Goal: Communication & Community: Answer question/provide support

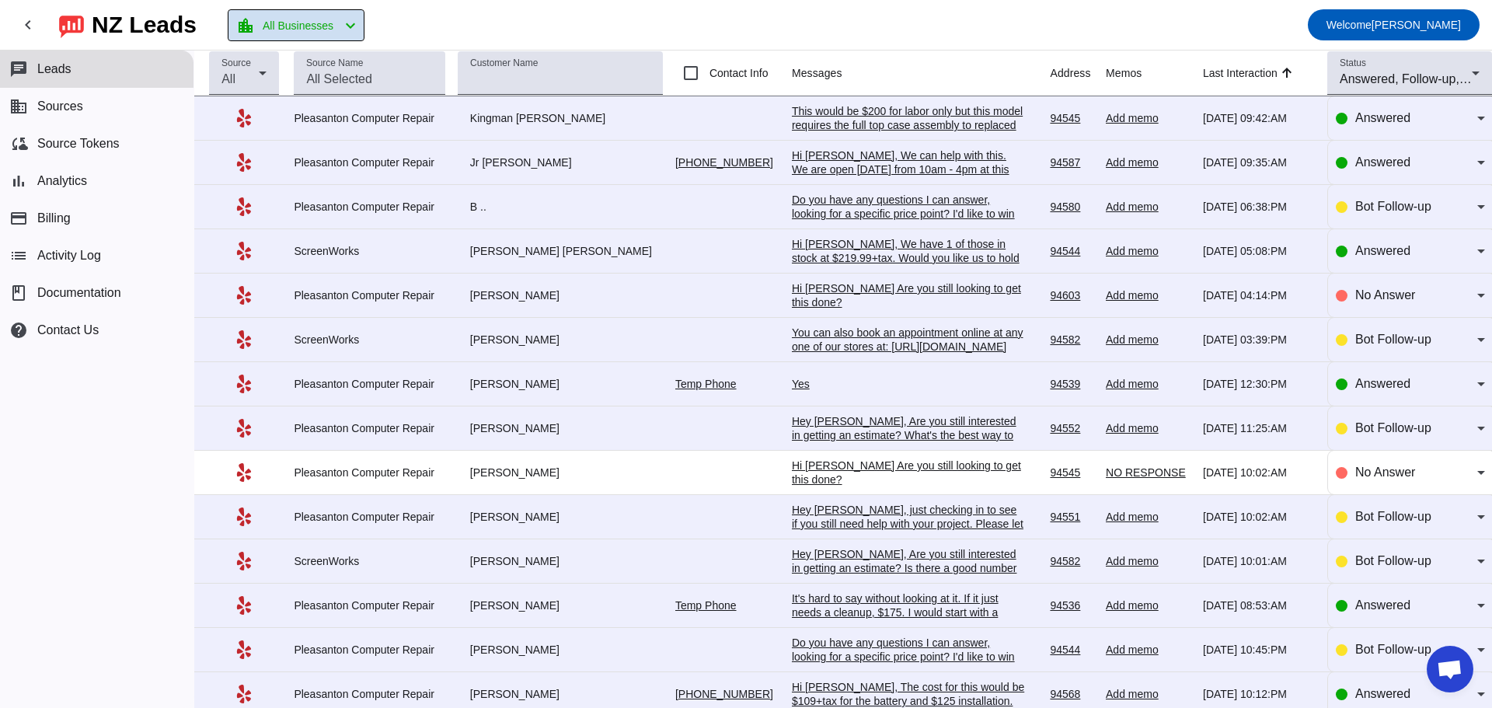
click at [316, 30] on span "All Businesses" at bounding box center [298, 26] width 71 height 22
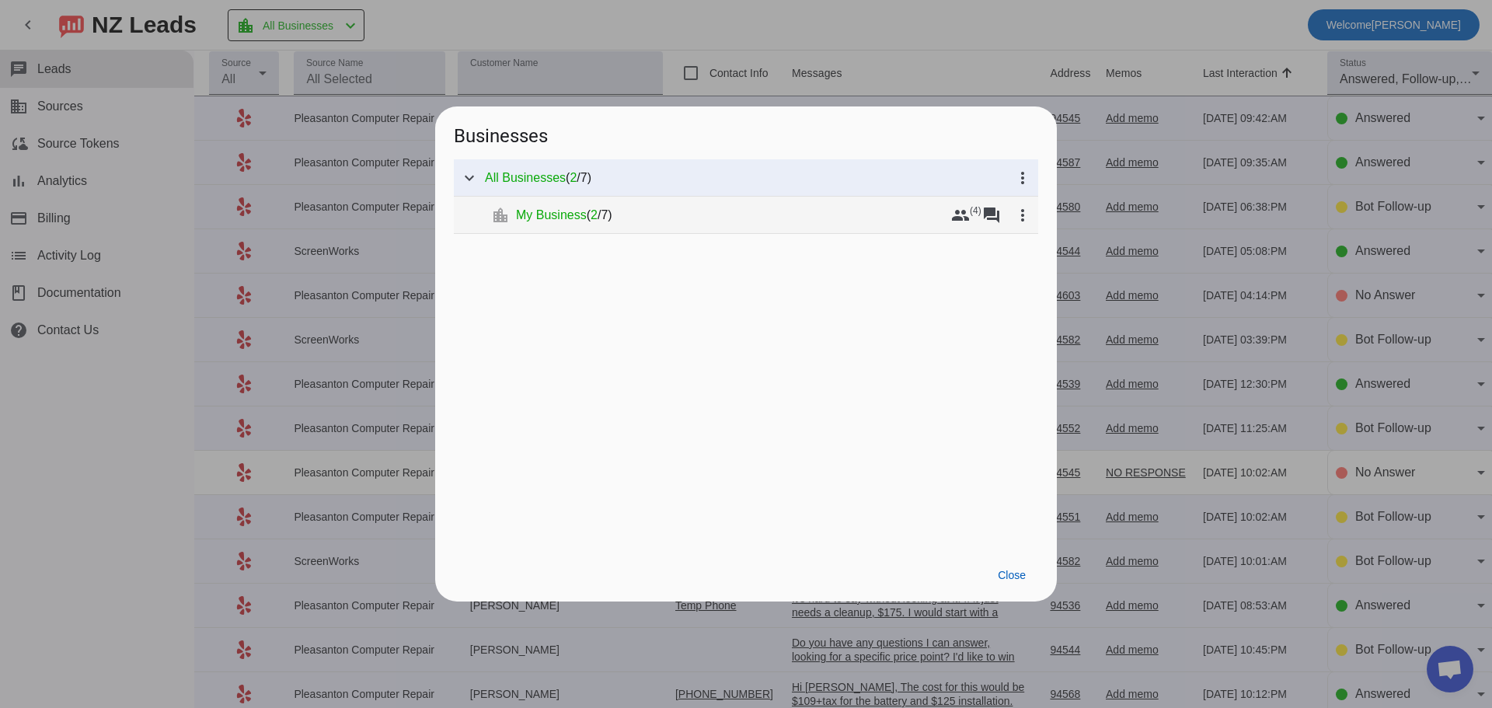
click at [544, 214] on span "My Business" at bounding box center [551, 216] width 71 height 16
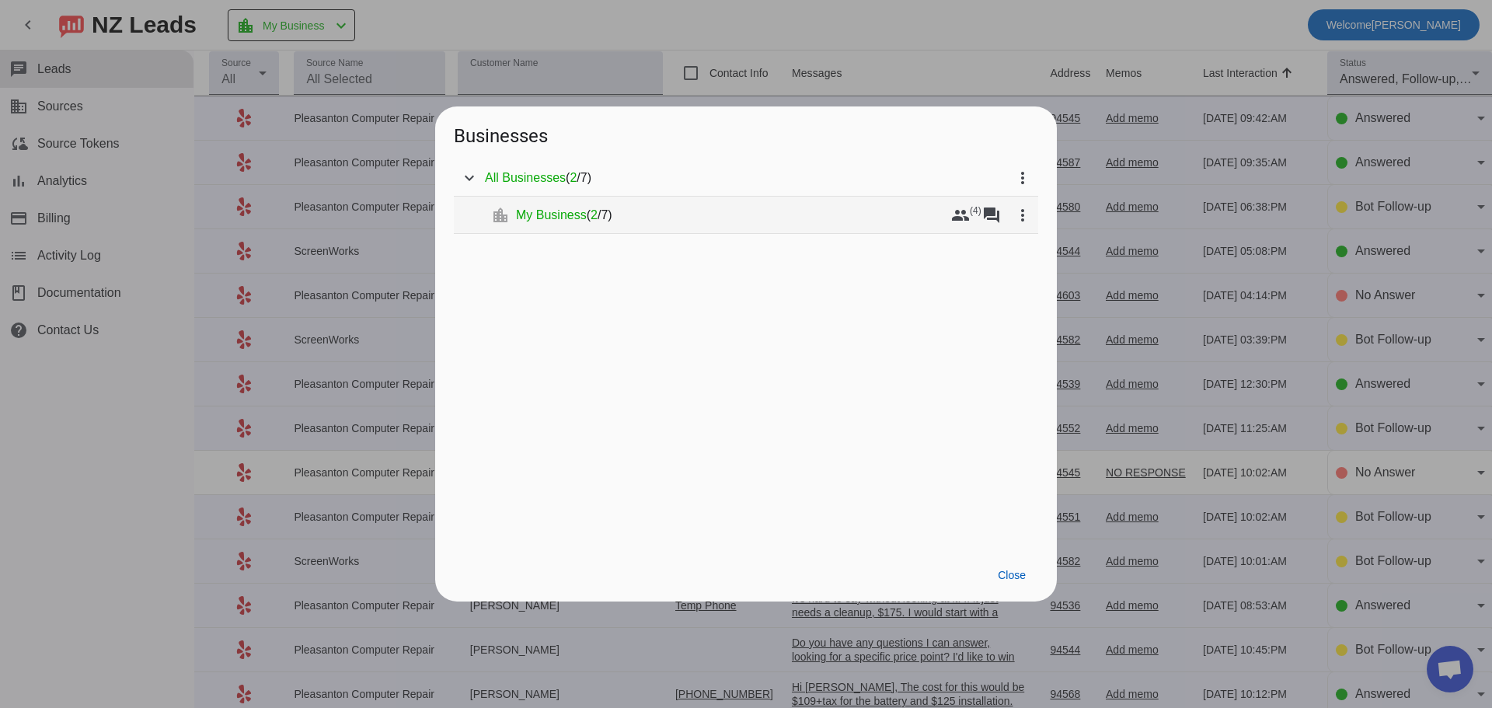
click at [580, 215] on span "My Business" at bounding box center [551, 216] width 71 height 16
click at [882, 229] on mat-tree-node "expand_more location_city My Business ( 2 / 7 ) group (4) forum more_vert" at bounding box center [746, 215] width 584 height 37
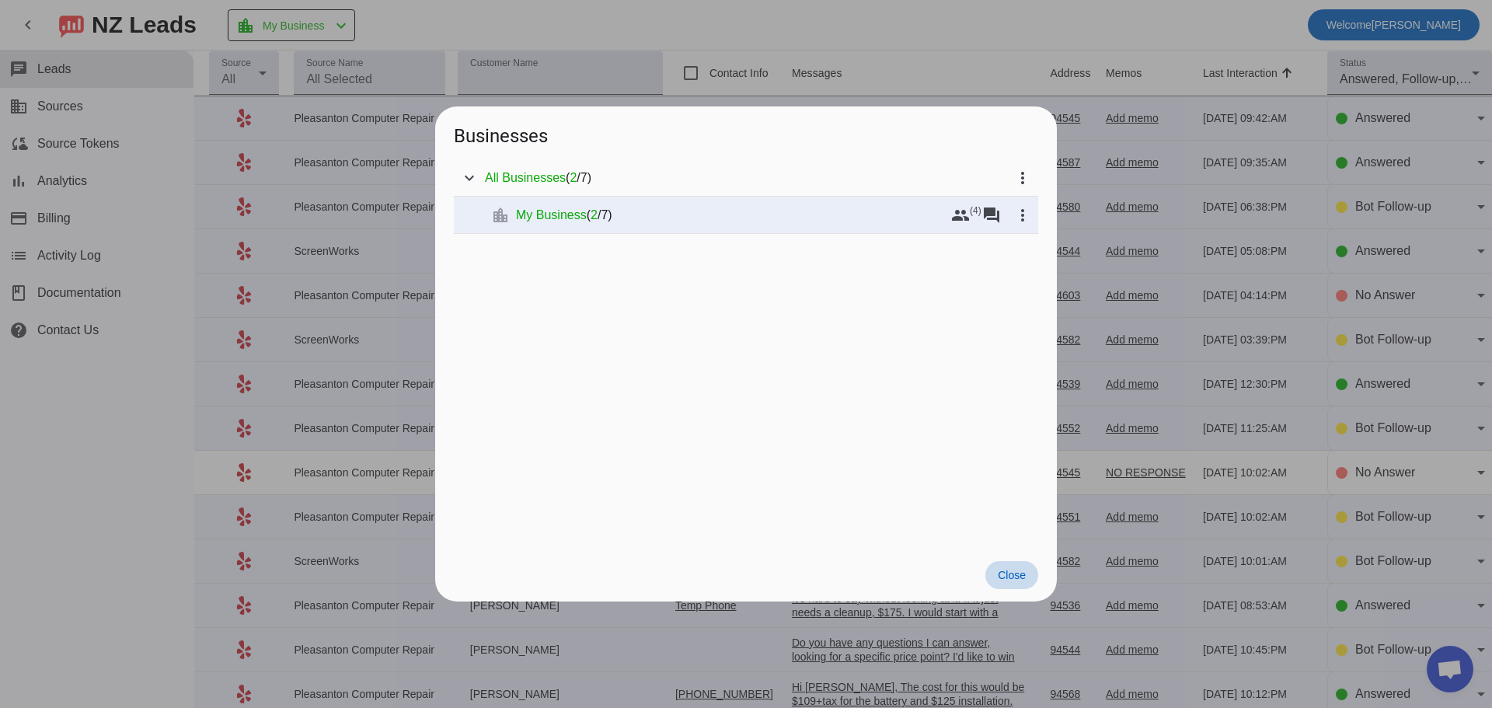
click at [1021, 577] on span "Close" at bounding box center [1012, 575] width 28 height 12
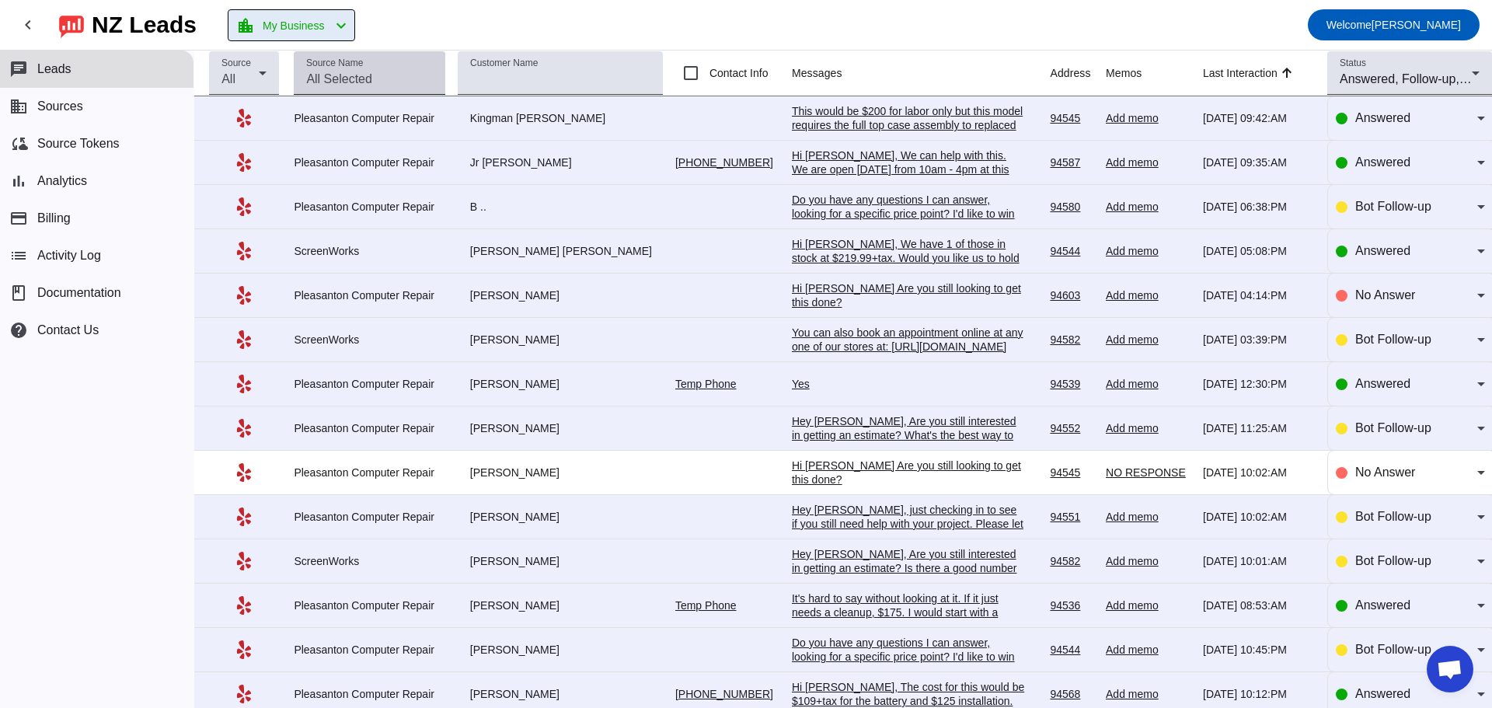
click at [352, 69] on div "Source Name" at bounding box center [369, 73] width 126 height 44
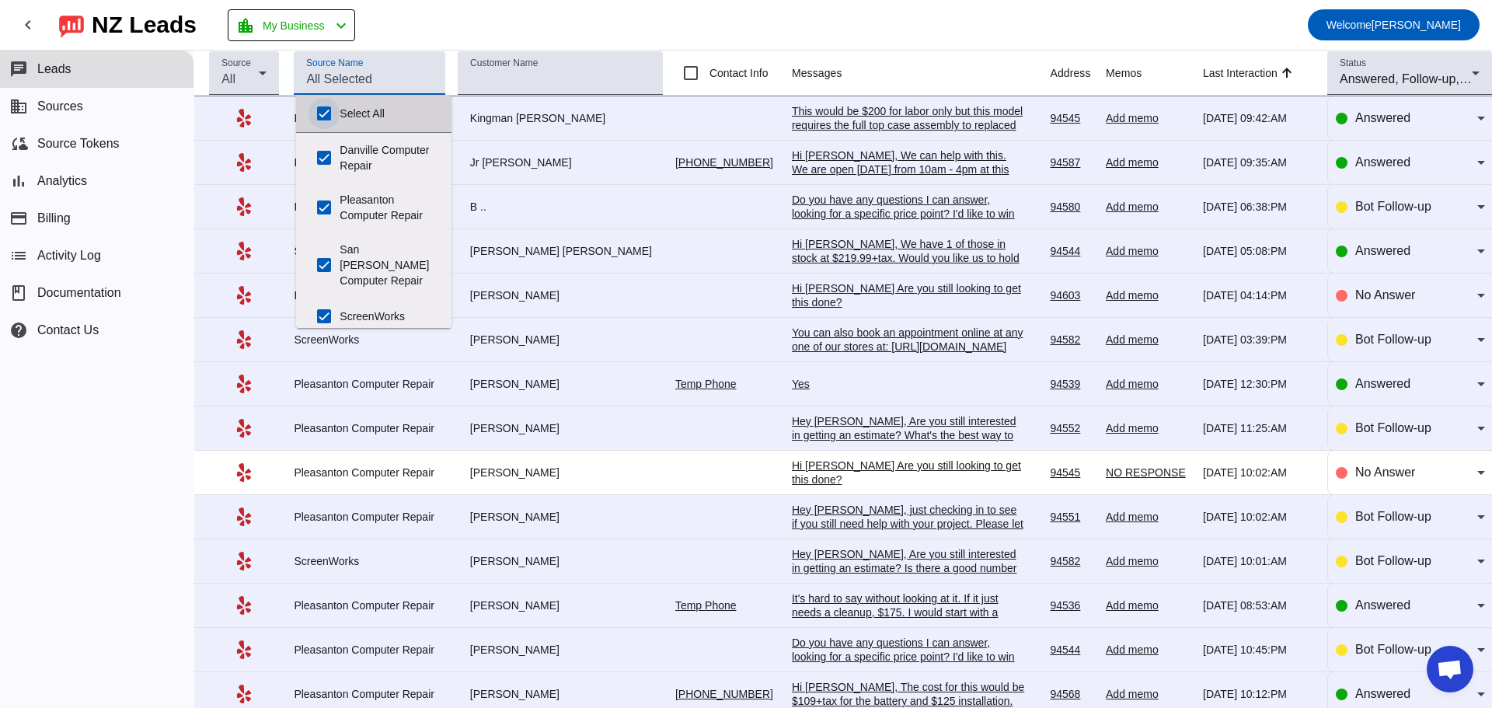
click at [324, 109] on input "Select All" at bounding box center [324, 113] width 31 height 31
checkbox input "false"
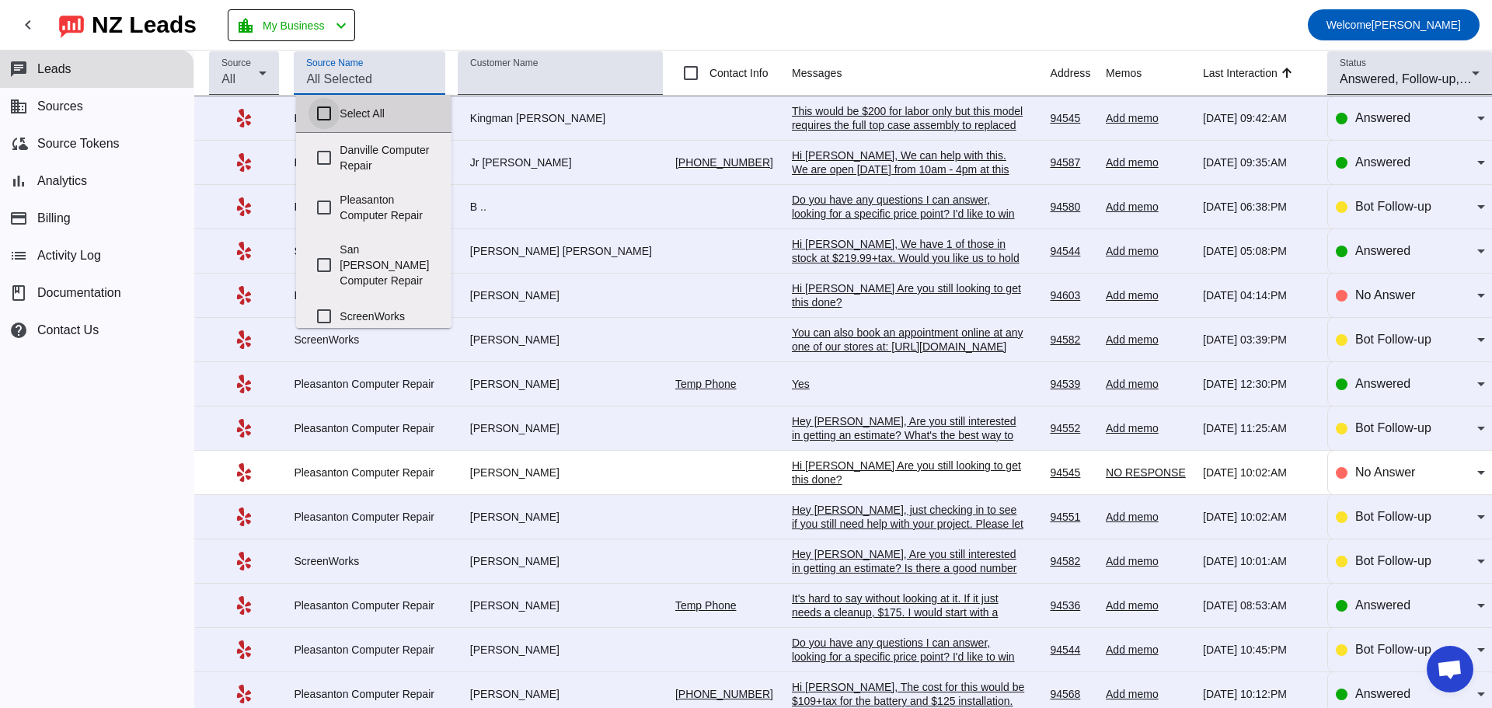
checkbox input "false"
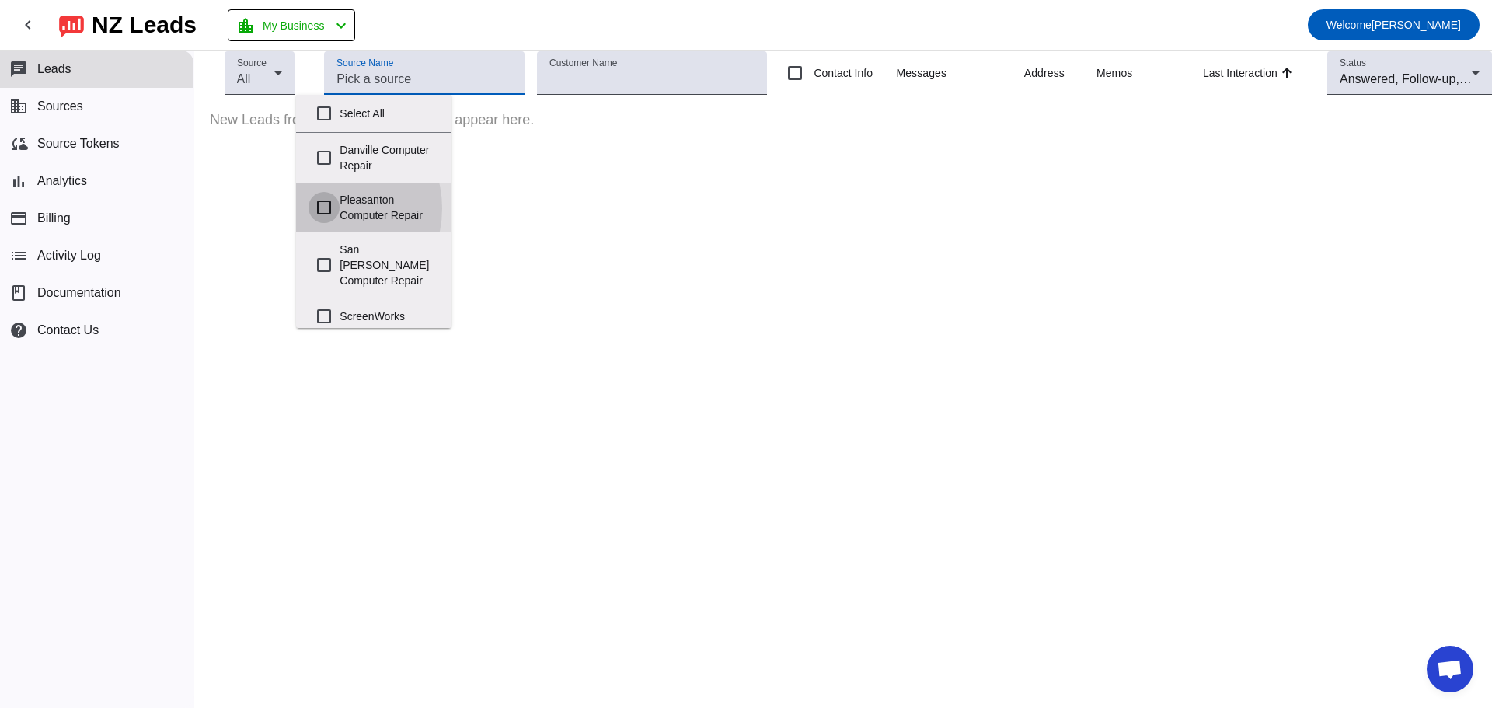
click at [326, 208] on input "Pleasanton Computer Repair" at bounding box center [324, 207] width 31 height 31
checkbox input "true"
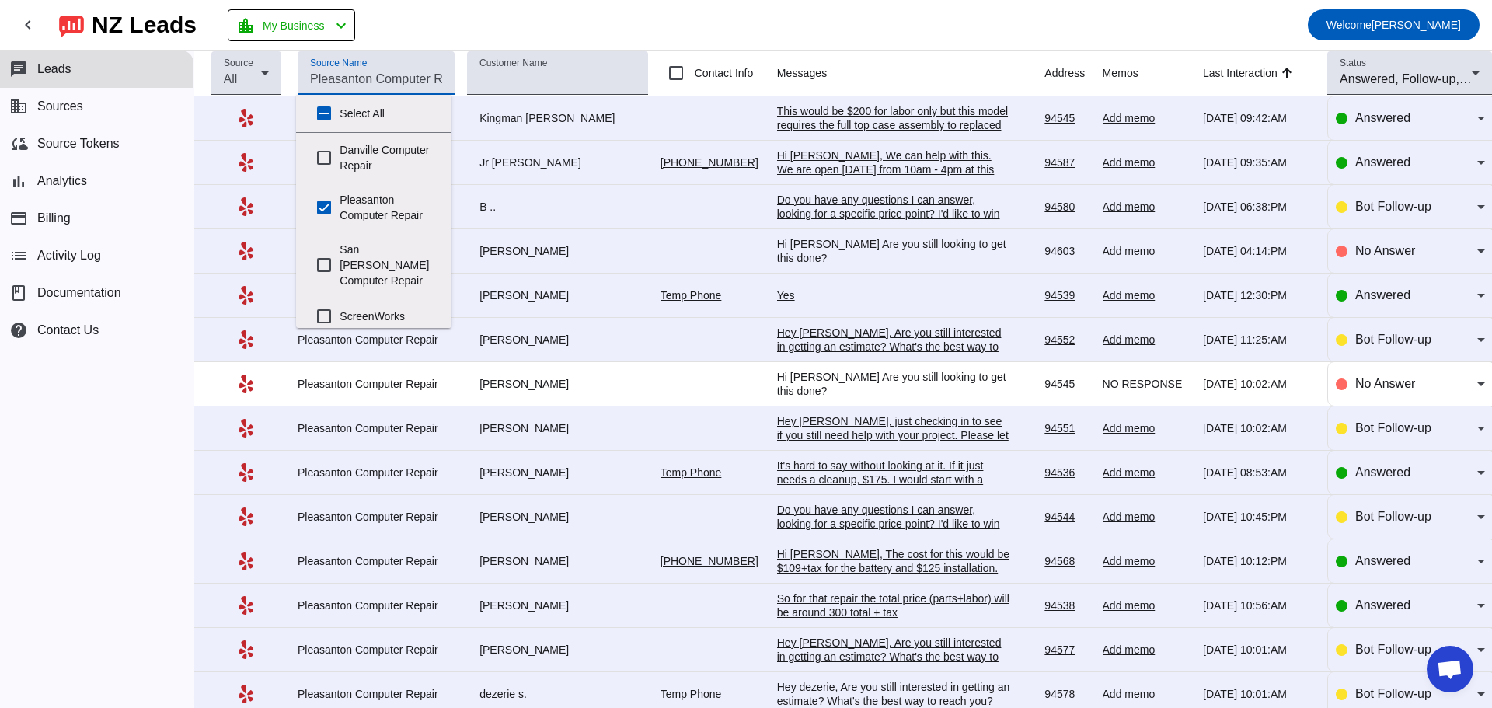
click at [111, 473] on div "chat Leads business Sources cloud_sync Source Tokens bar_chart Analytics paymen…" at bounding box center [97, 380] width 194 height 658
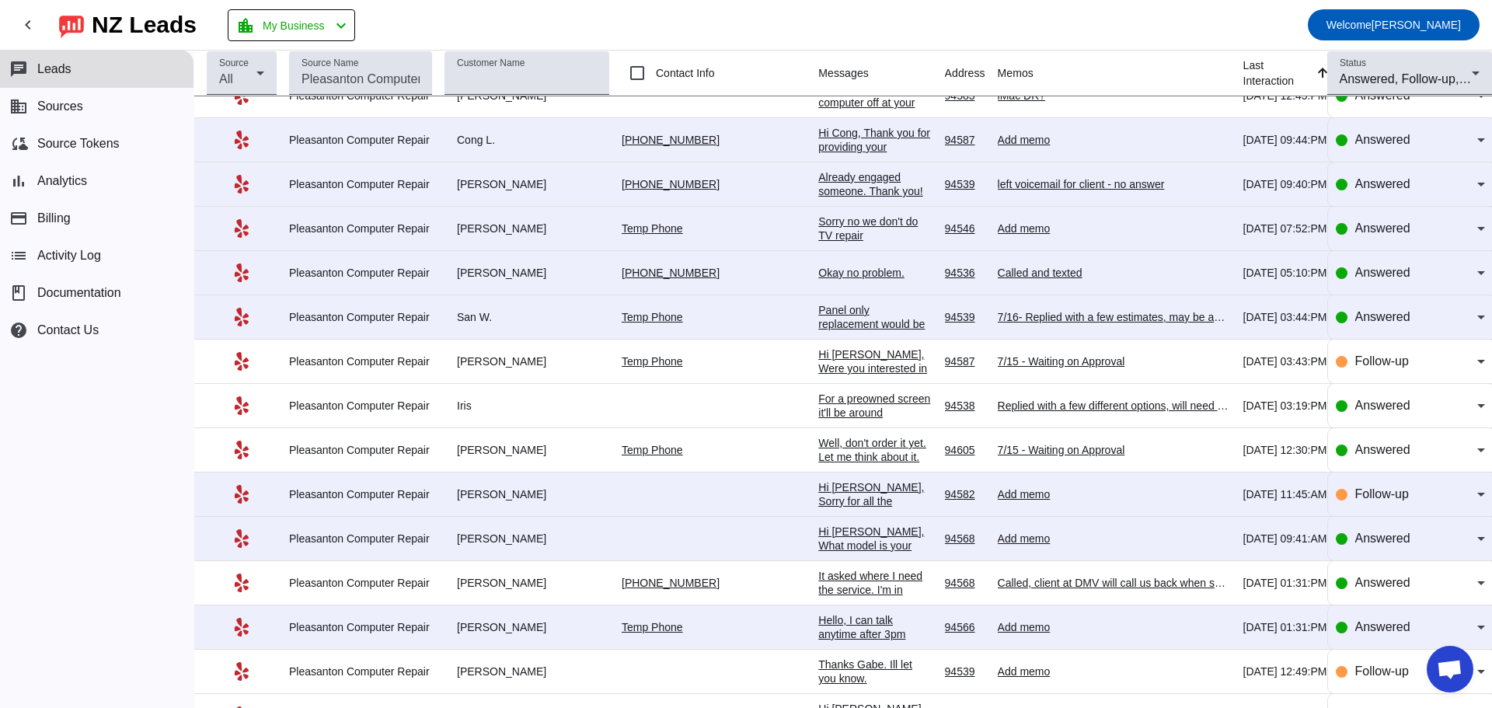
scroll to position [3919, 0]
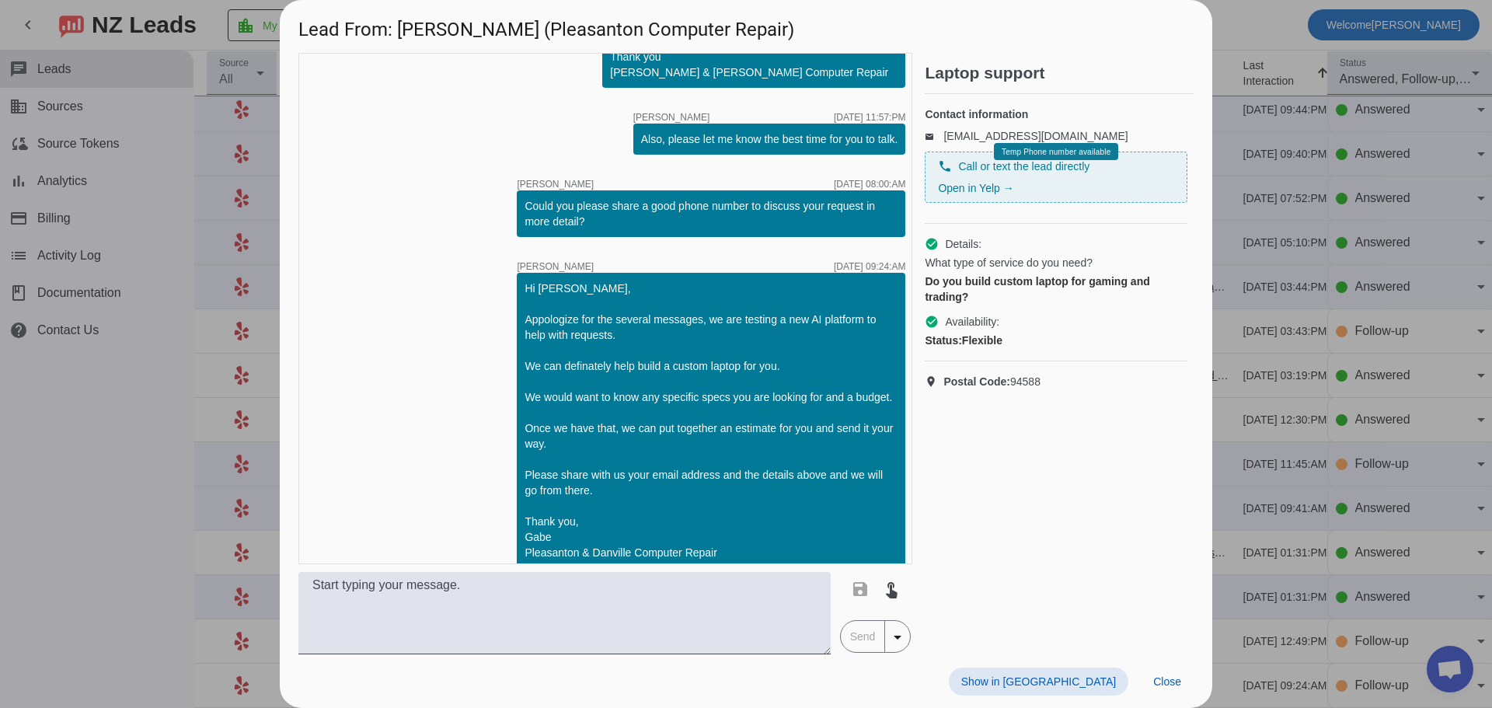
scroll to position [193, 0]
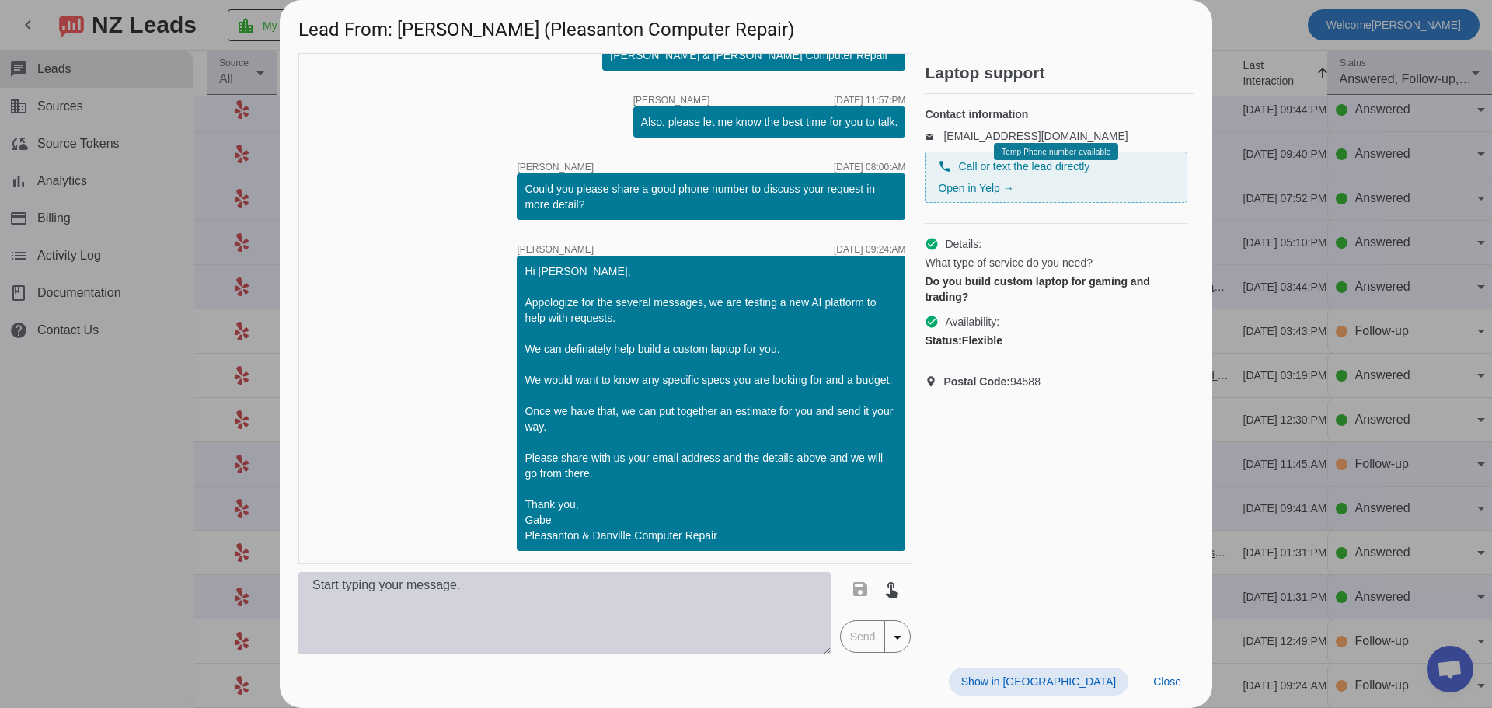
click at [596, 604] on textarea at bounding box center [564, 613] width 532 height 82
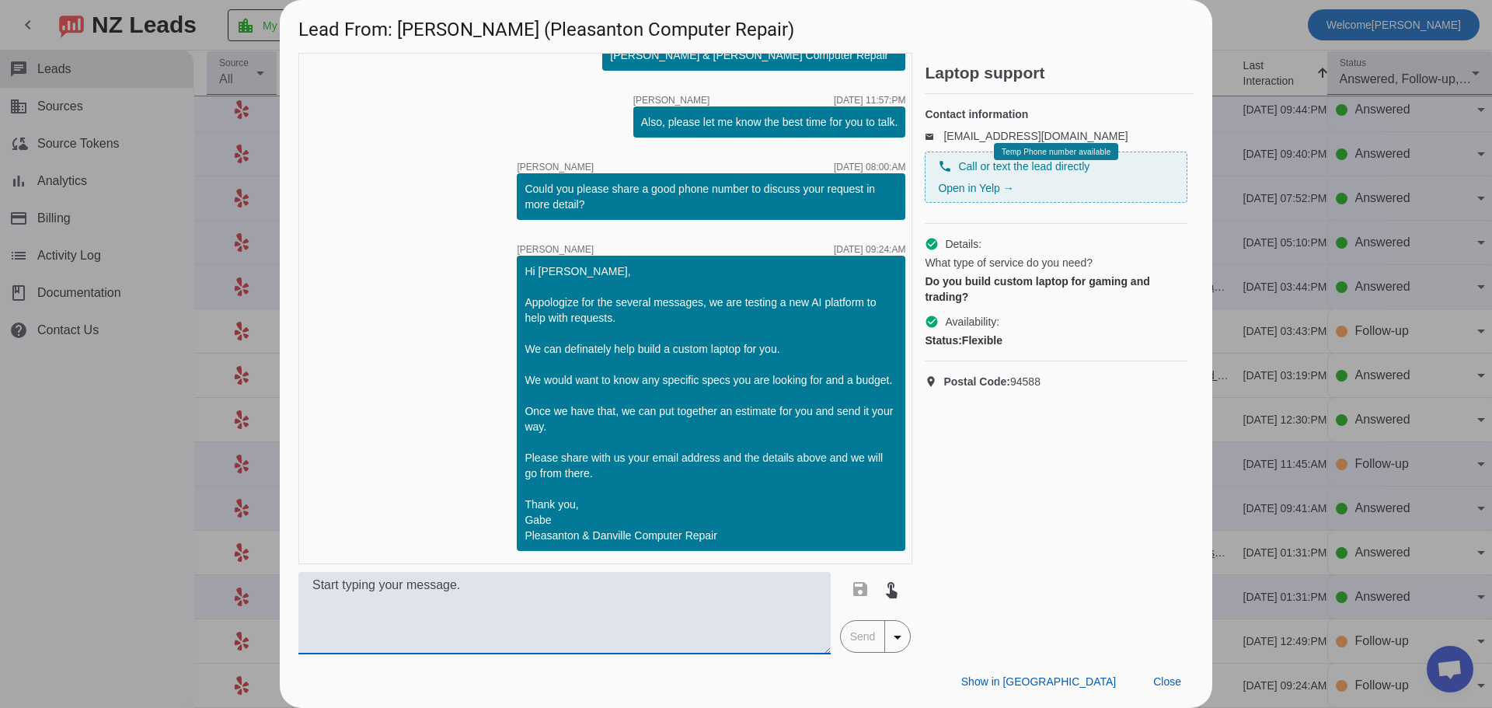
click at [532, 615] on textarea at bounding box center [564, 613] width 532 height 82
type textarea "Hi [PERSON_NAME], Are you still looking to"
click at [885, 588] on mat-icon "touch_app" at bounding box center [891, 589] width 19 height 19
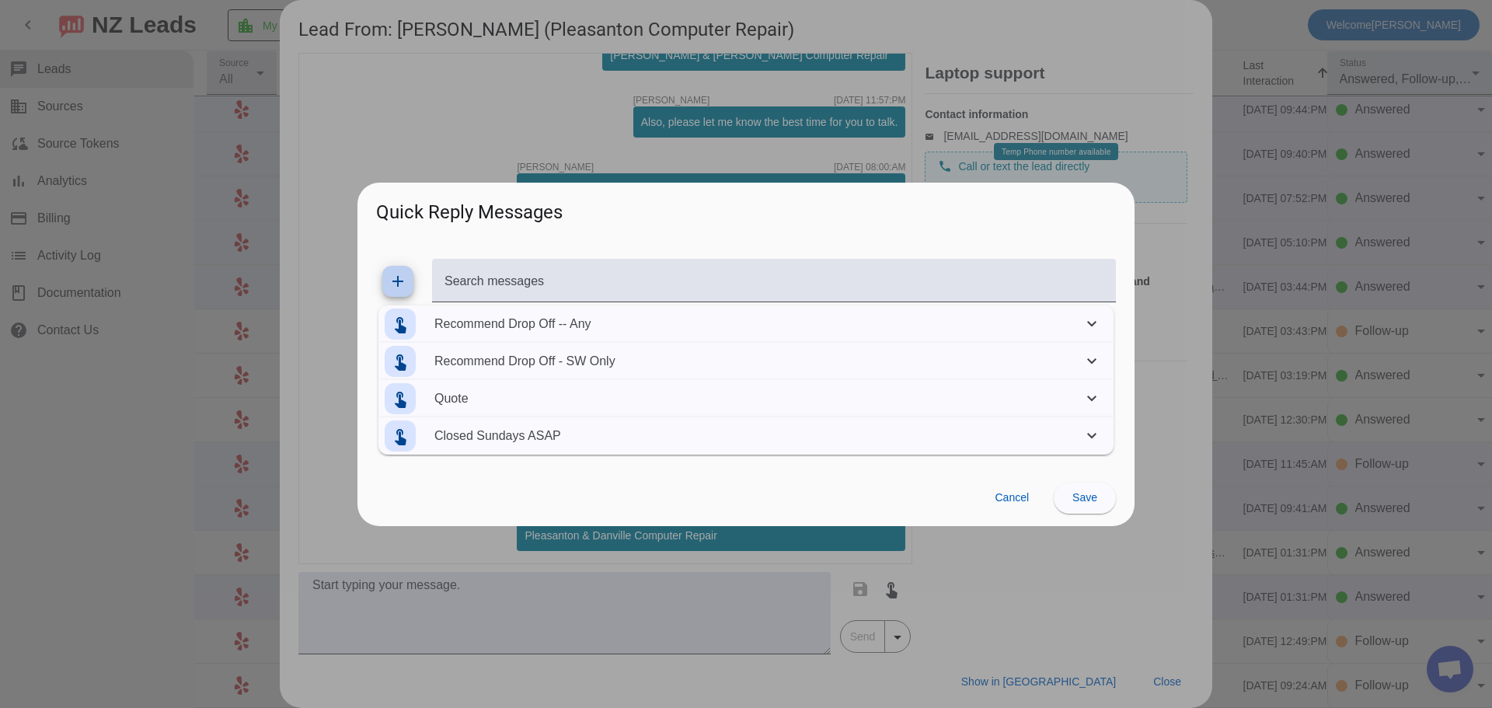
click at [396, 280] on mat-icon "add" at bounding box center [398, 281] width 19 height 19
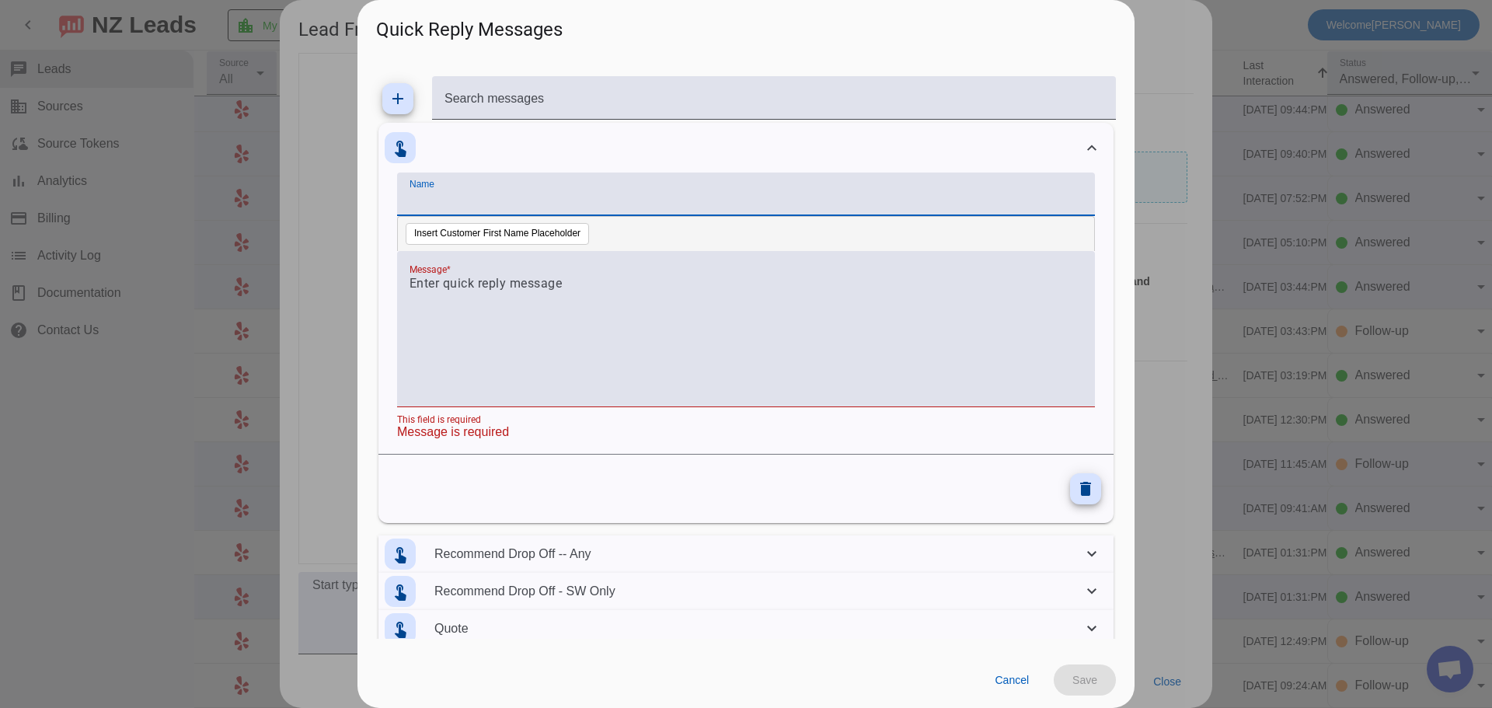
click at [497, 205] on input "Name" at bounding box center [746, 200] width 673 height 19
type input "Last Ditch Follow Up"
click at [579, 325] on div at bounding box center [746, 337] width 673 height 126
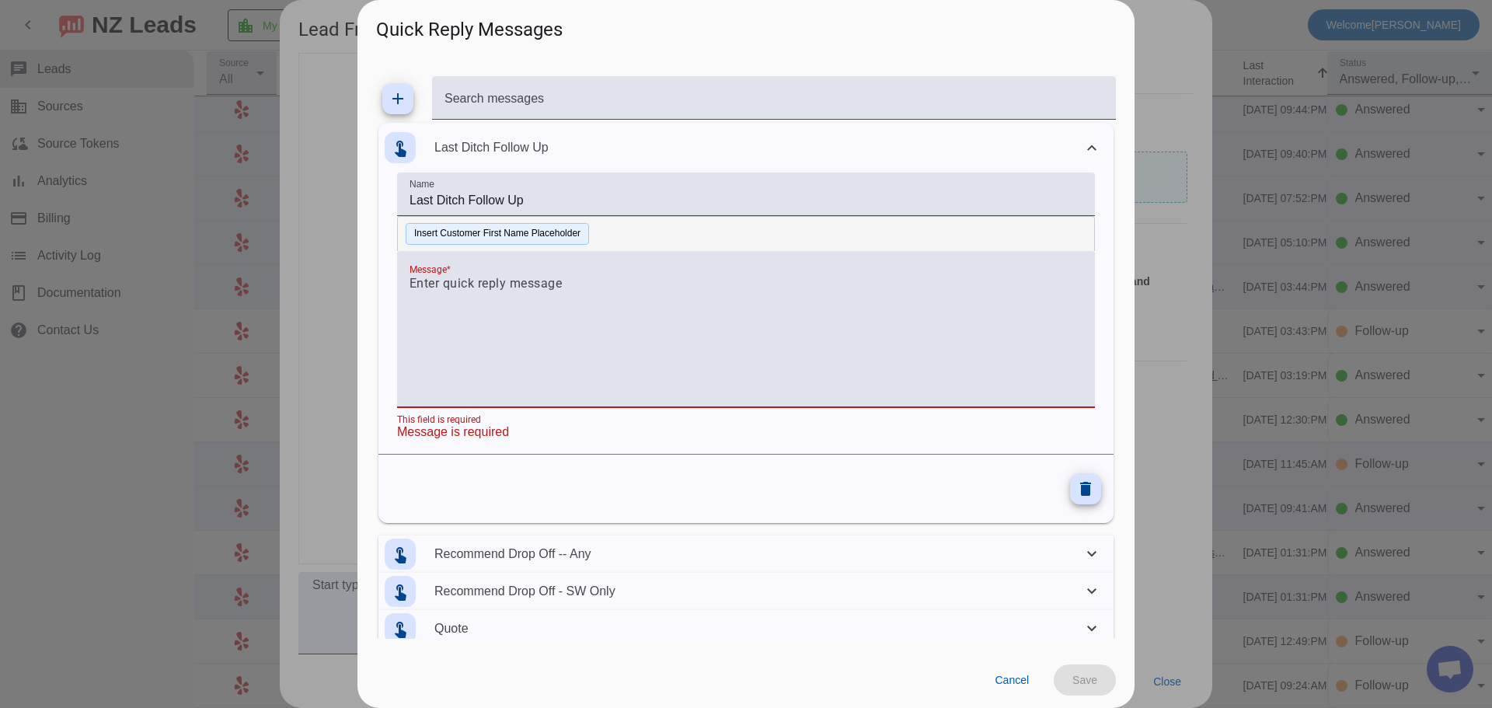
click at [539, 236] on button "Insert Customer First Name Placeholder" at bounding box center [497, 234] width 183 height 22
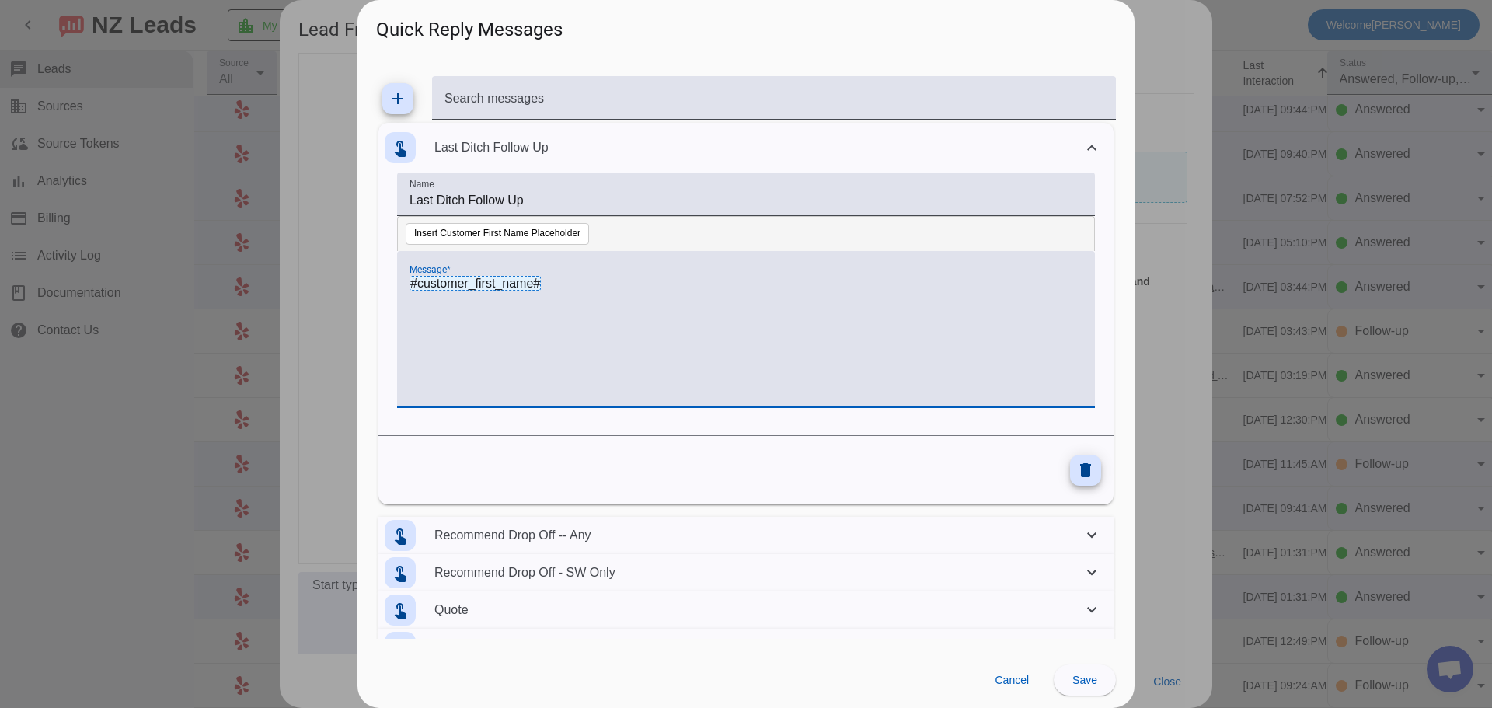
click at [422, 309] on div "#customer_first_name#" at bounding box center [746, 337] width 673 height 126
click at [710, 311] on div "Hi #customer_first_name#" at bounding box center [746, 337] width 673 height 126
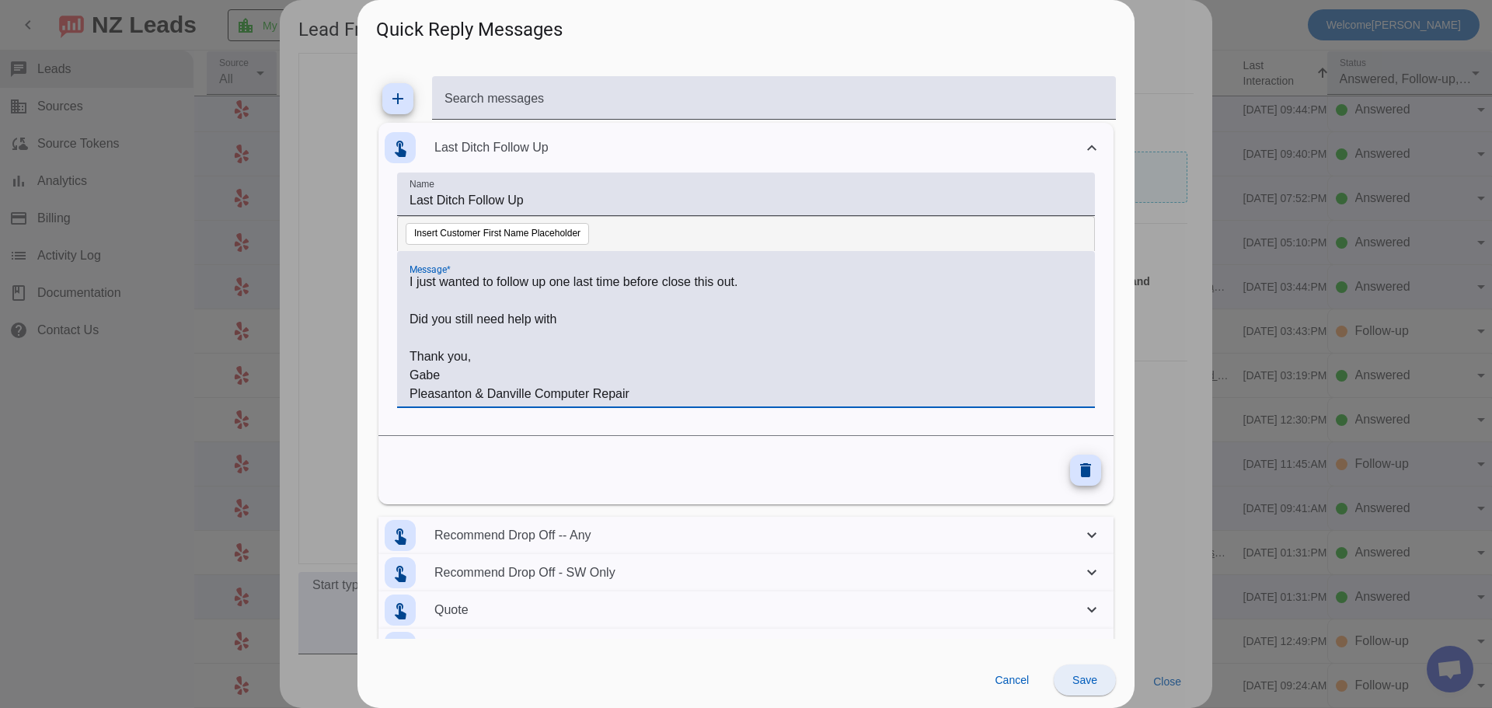
click at [1074, 683] on span "Save" at bounding box center [1085, 680] width 25 height 12
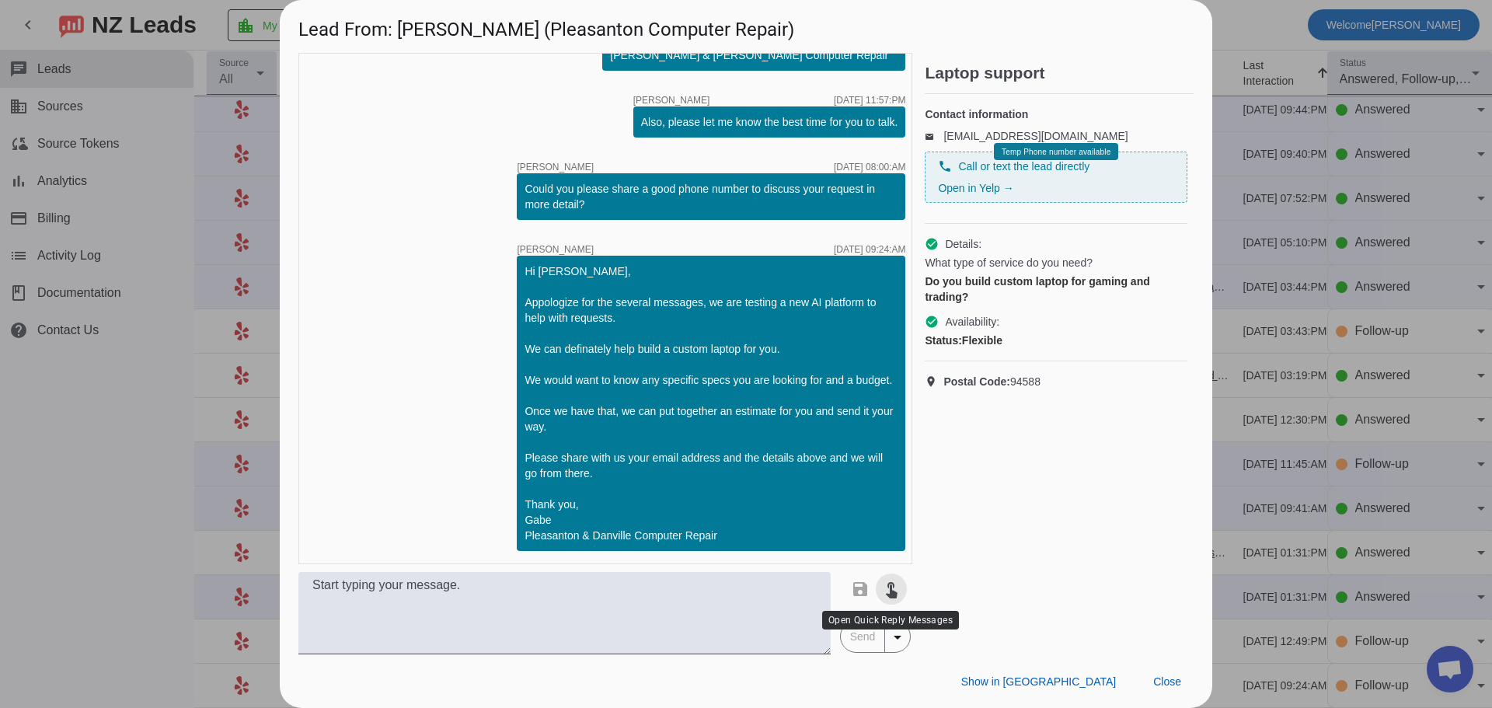
click at [890, 581] on mat-icon "touch_app" at bounding box center [891, 589] width 19 height 19
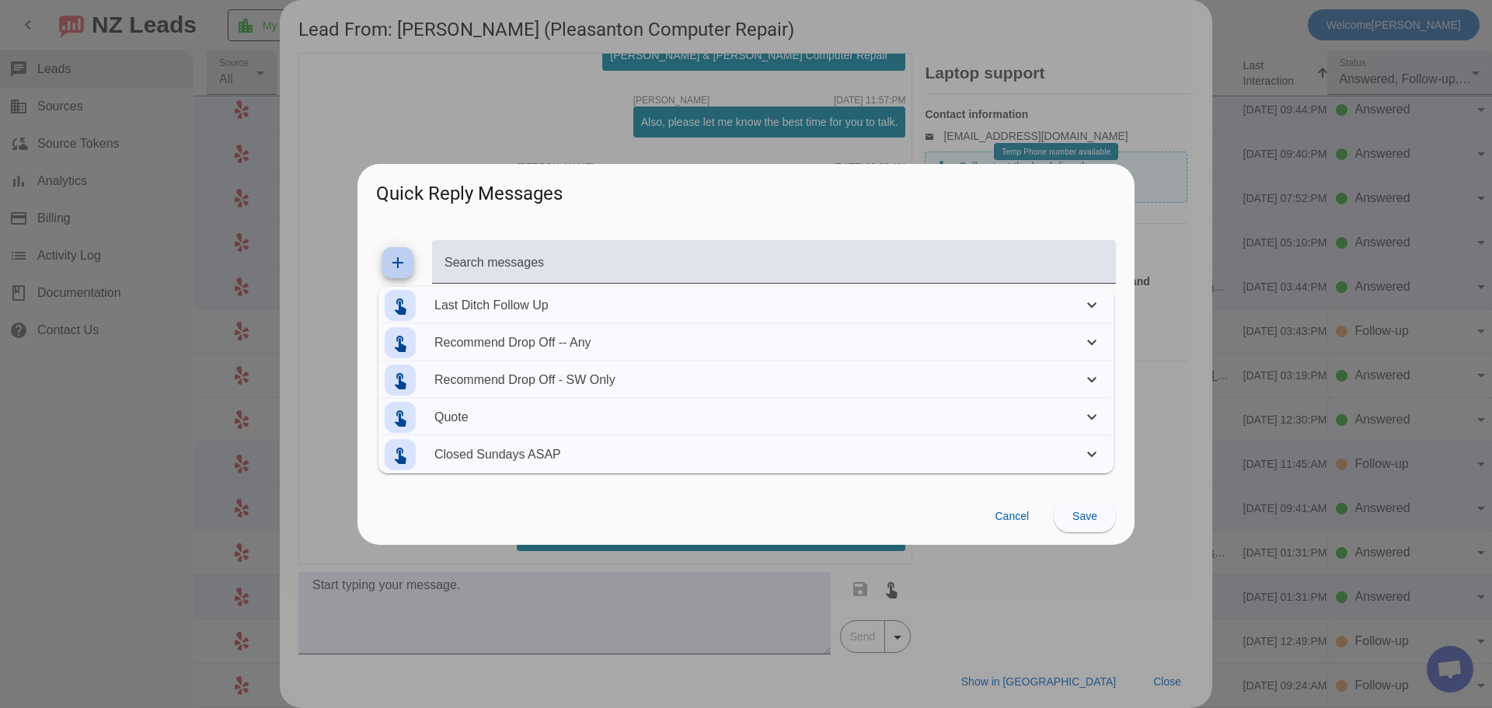
click at [567, 306] on mat-panel-description "Last Ditch Follow Up" at bounding box center [755, 306] width 642 height 44
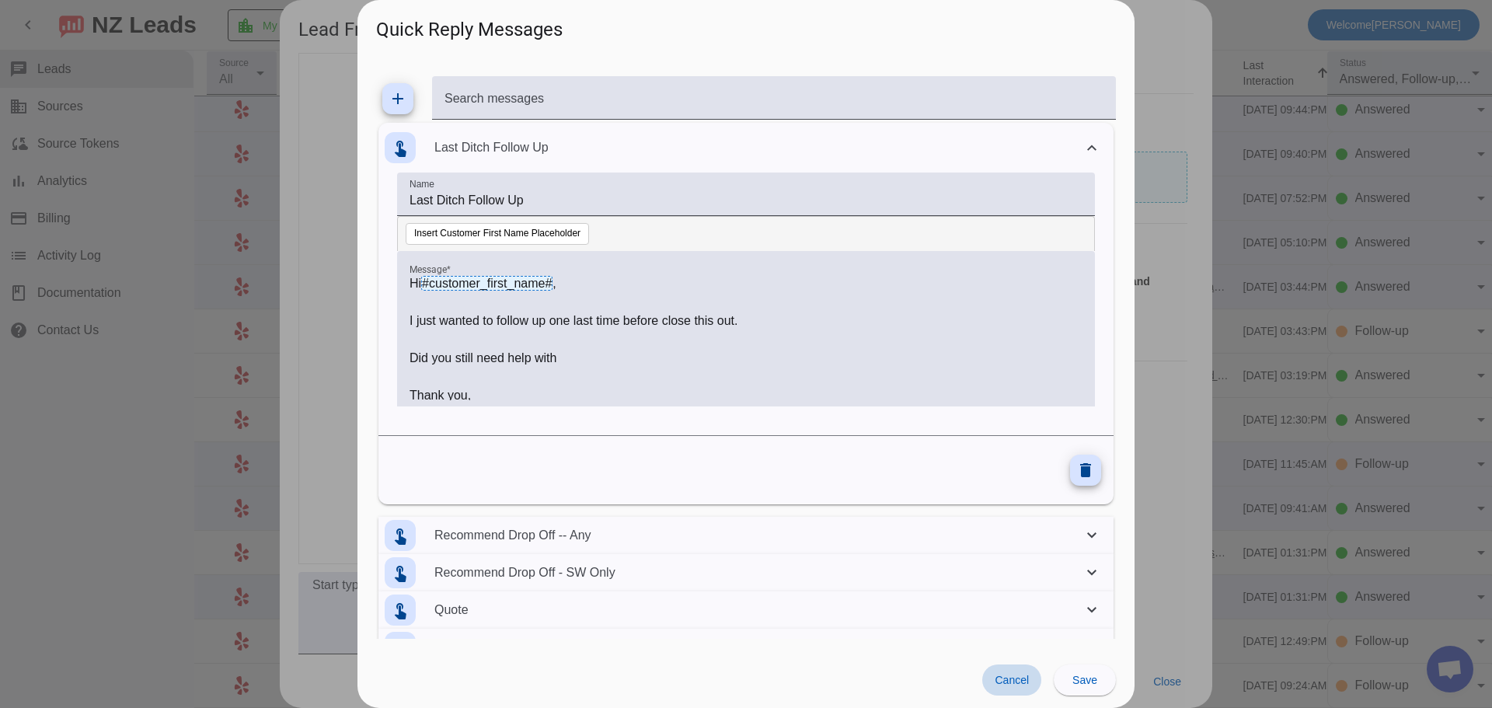
click at [1015, 675] on span "Cancel" at bounding box center [1012, 680] width 34 height 12
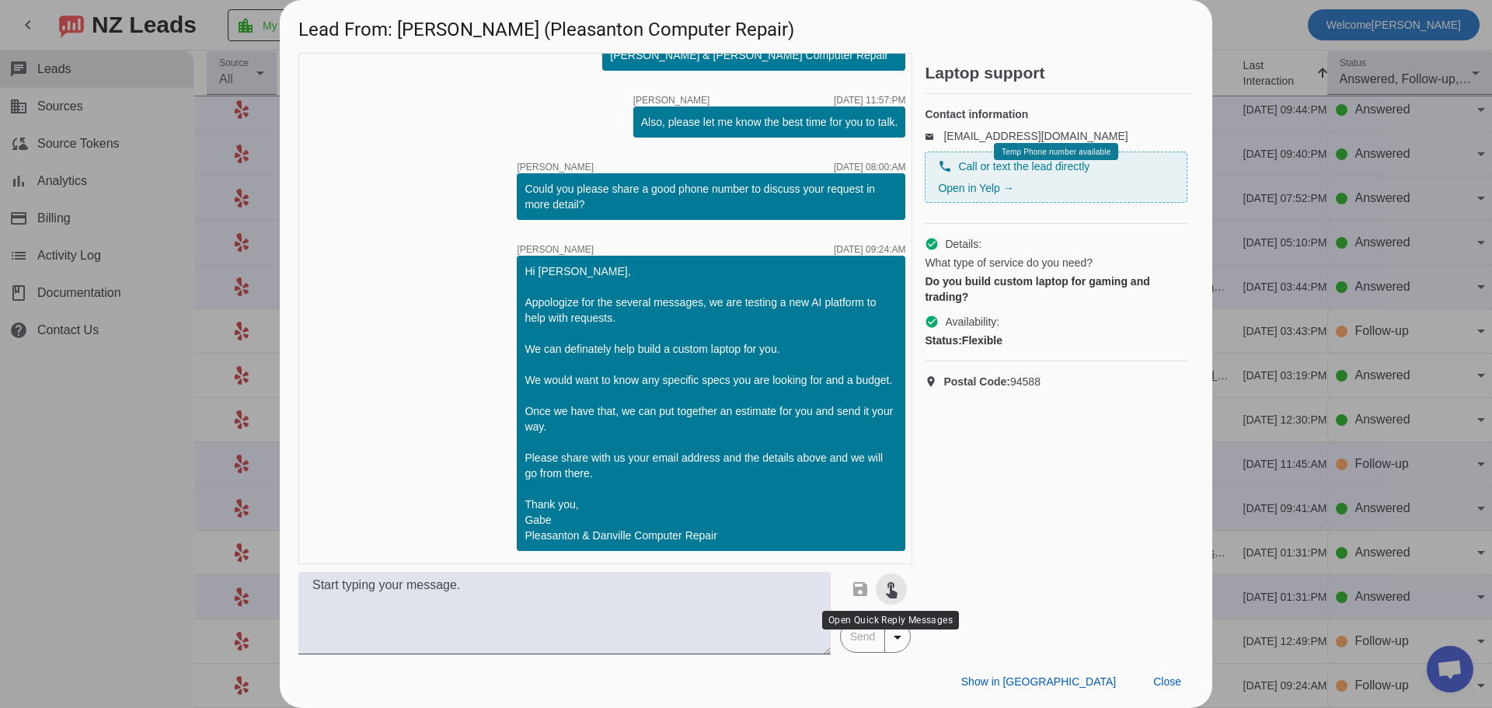
click at [898, 586] on mat-icon "touch_app" at bounding box center [891, 589] width 19 height 19
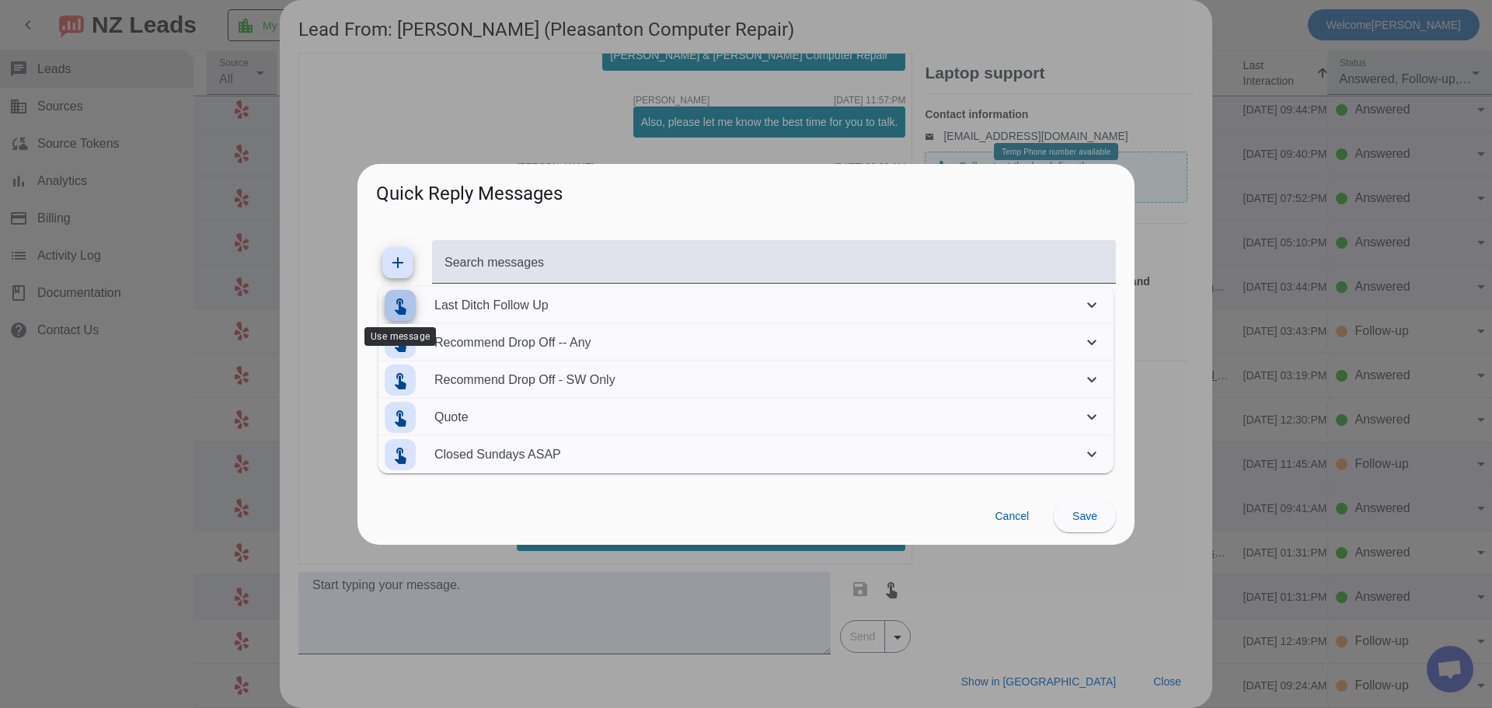
click at [396, 305] on mat-icon "touch_app" at bounding box center [400, 305] width 19 height 19
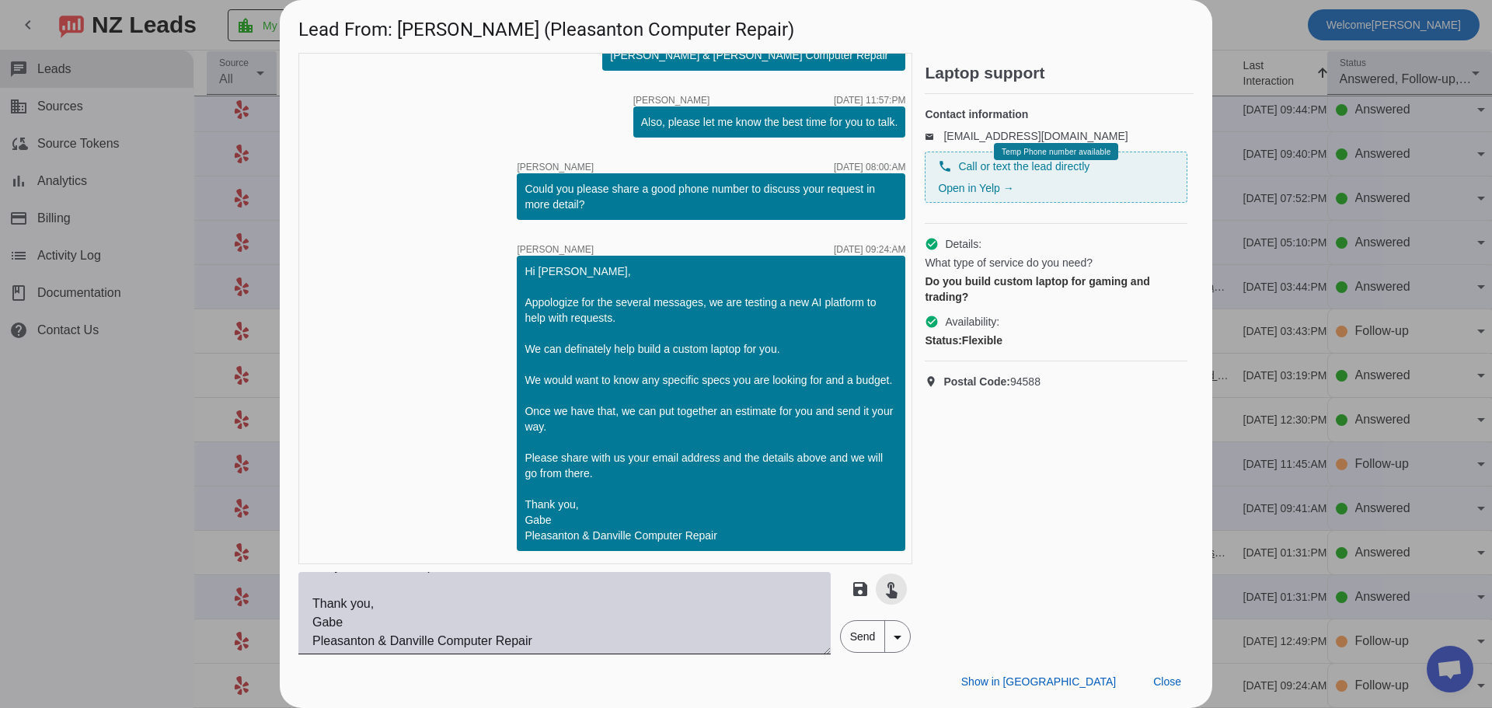
scroll to position [0, 0]
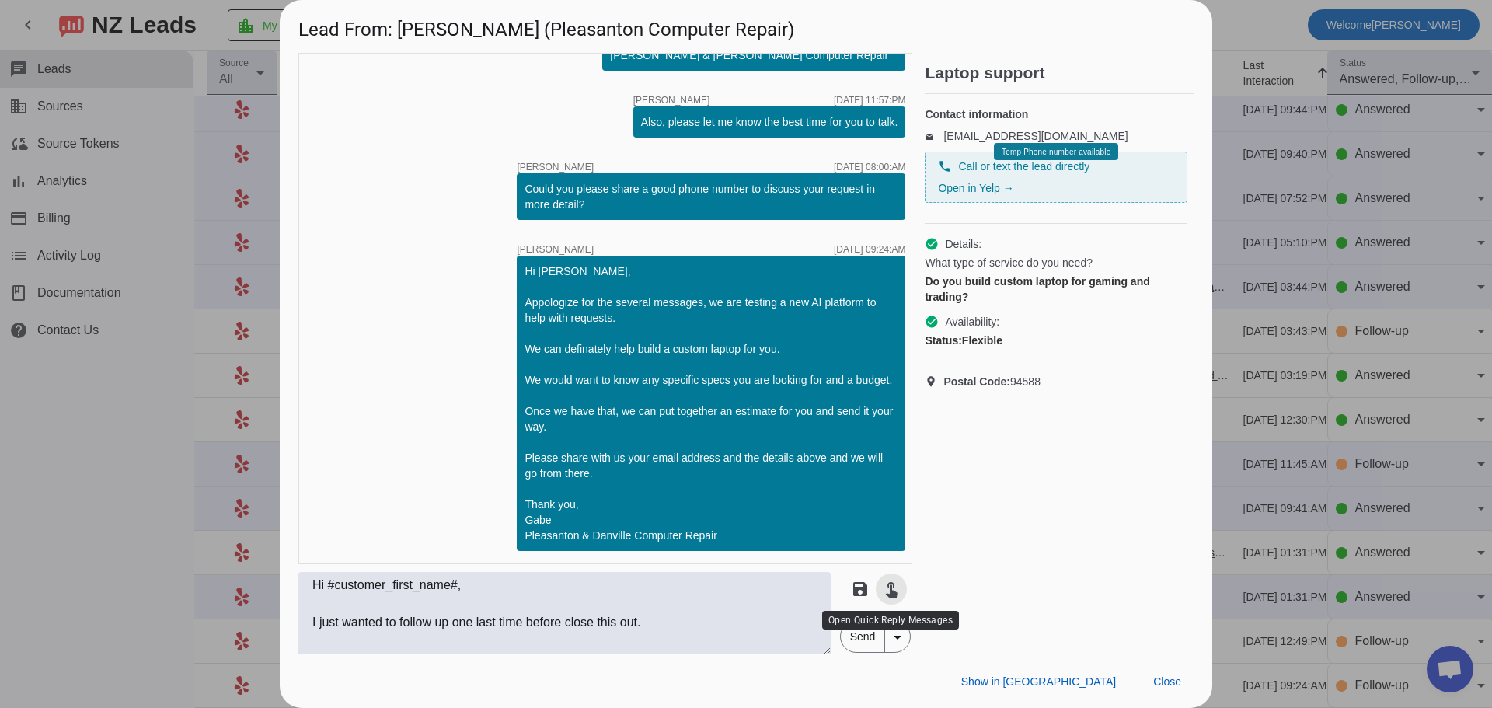
click at [889, 588] on mat-icon "touch_app" at bounding box center [891, 589] width 19 height 19
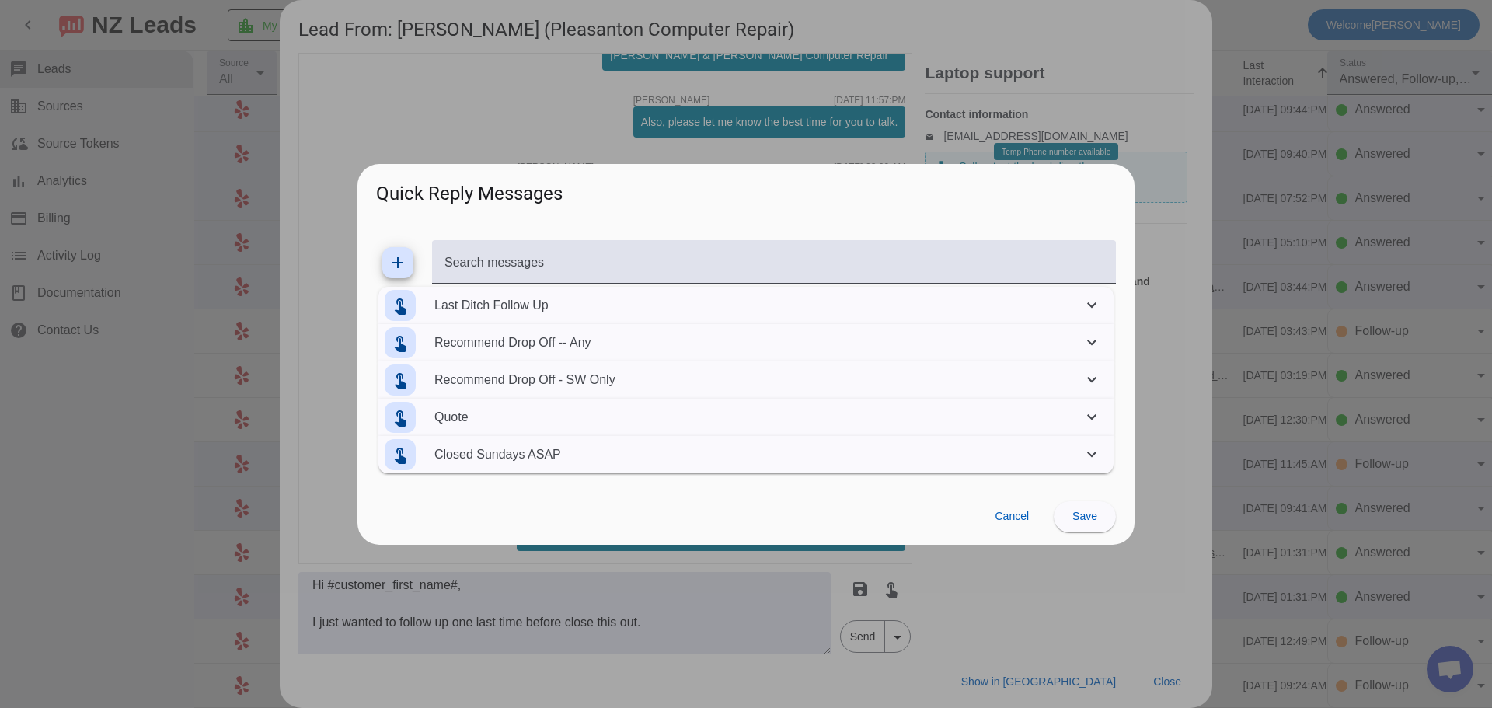
click at [526, 340] on mat-panel-description "Recommend Drop Off -- Any" at bounding box center [755, 343] width 642 height 44
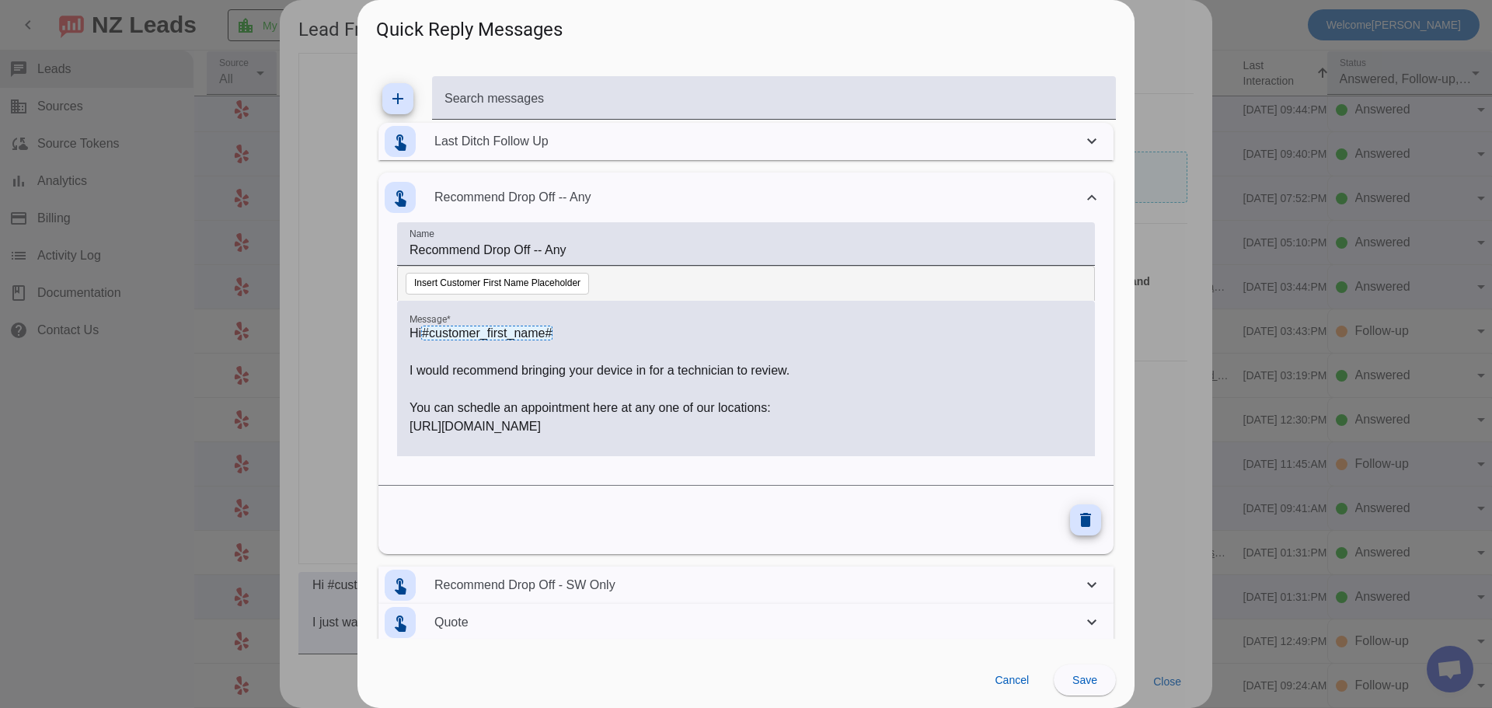
click at [535, 189] on mat-panel-description "Recommend Drop Off -- Any" at bounding box center [755, 198] width 642 height 44
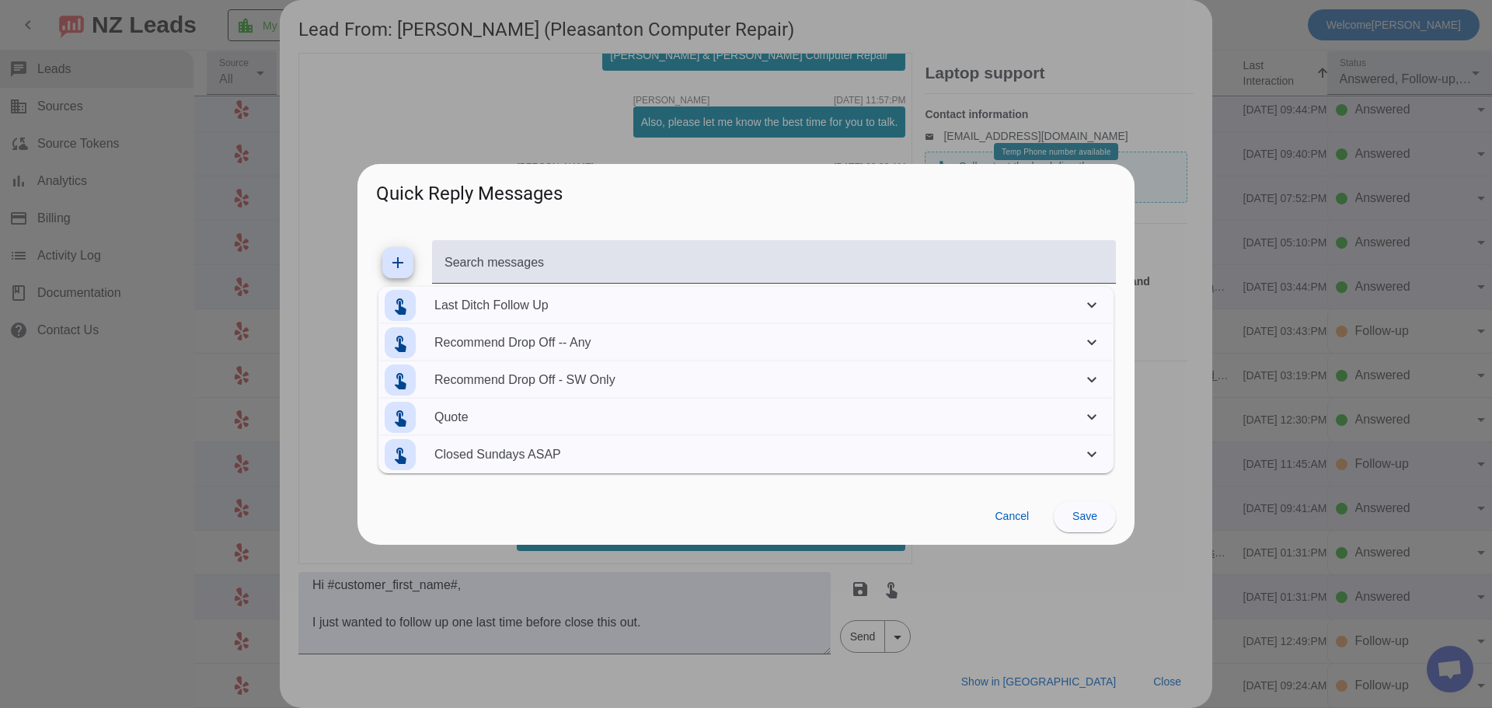
click at [534, 314] on mat-panel-description "Last Ditch Follow Up" at bounding box center [755, 306] width 642 height 44
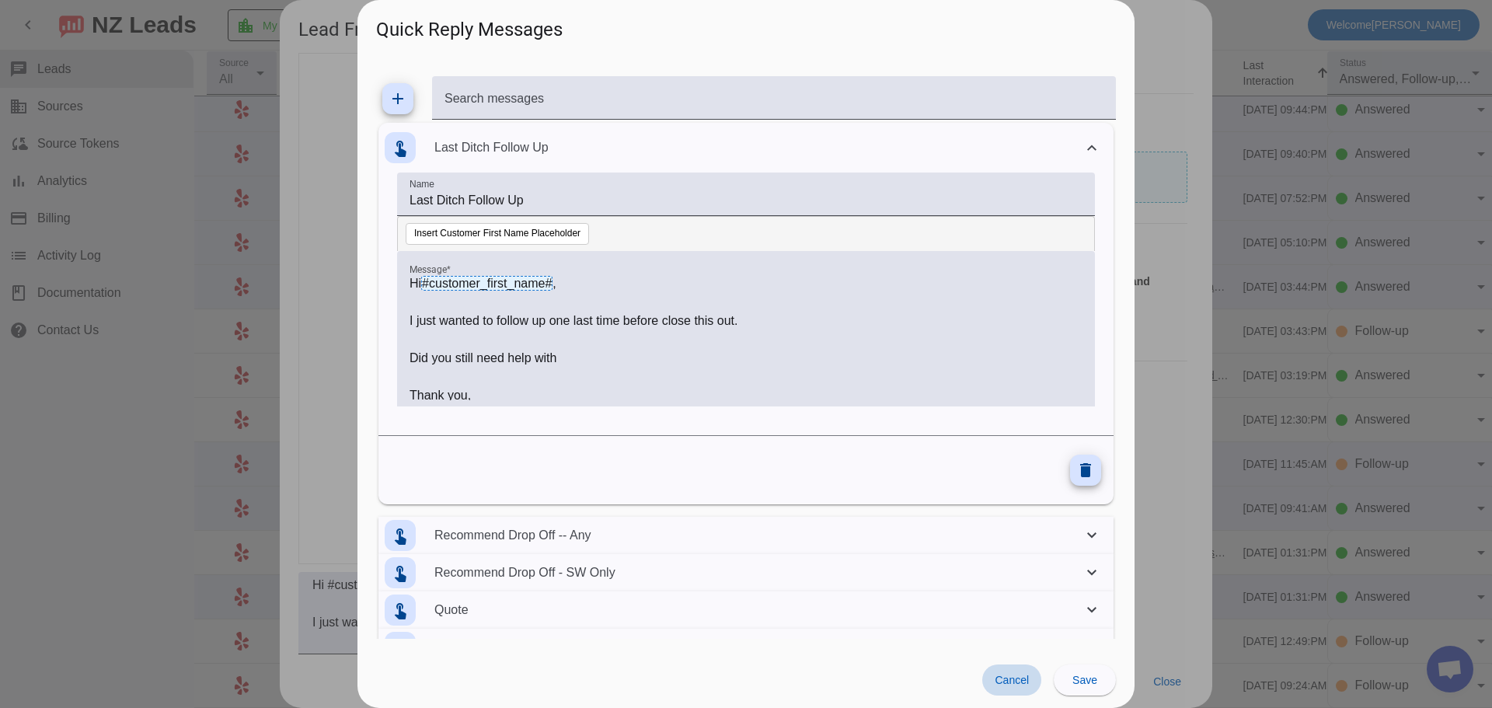
click at [1016, 681] on span "Cancel" at bounding box center [1012, 680] width 34 height 12
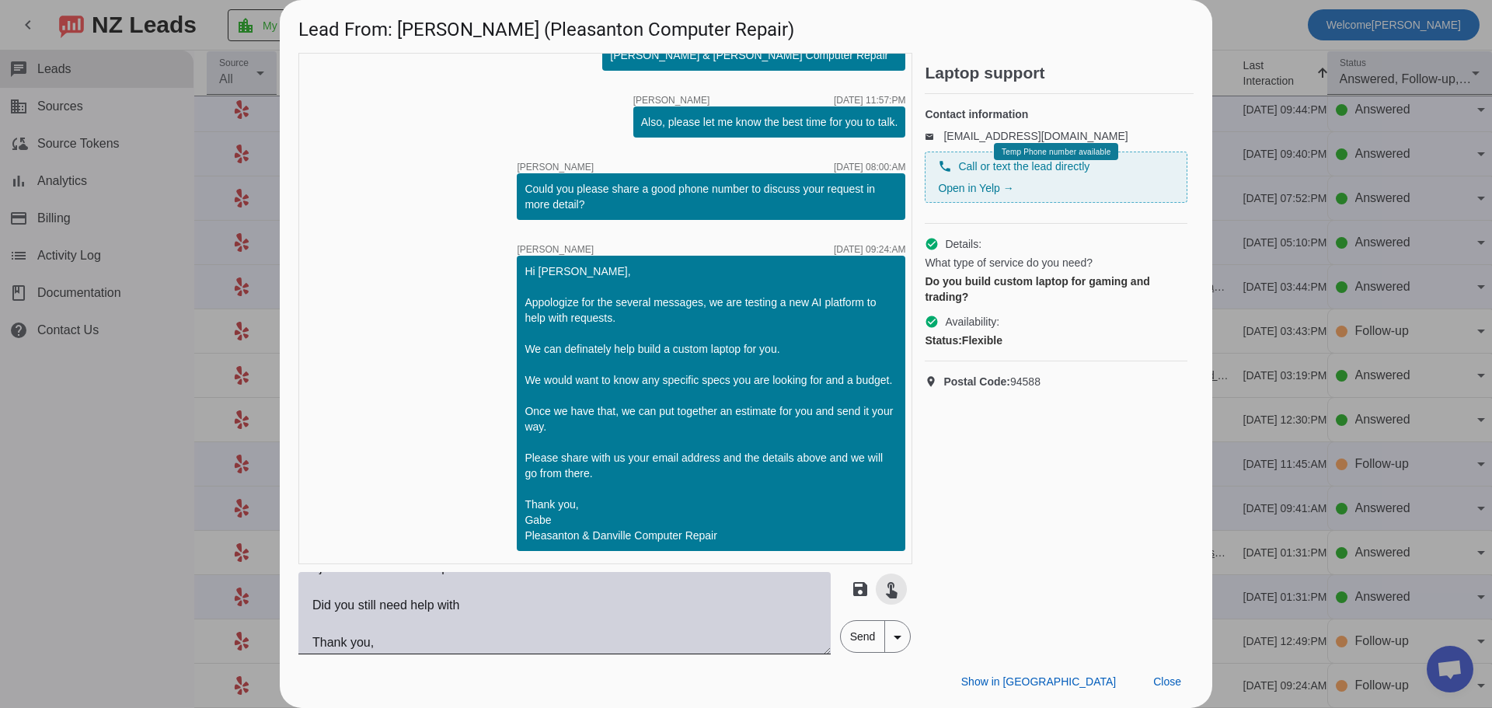
scroll to position [16, 0]
click at [693, 602] on textarea "Hi #customer_first_name#, I just wanted to follow up one last time before close…" at bounding box center [564, 613] width 532 height 82
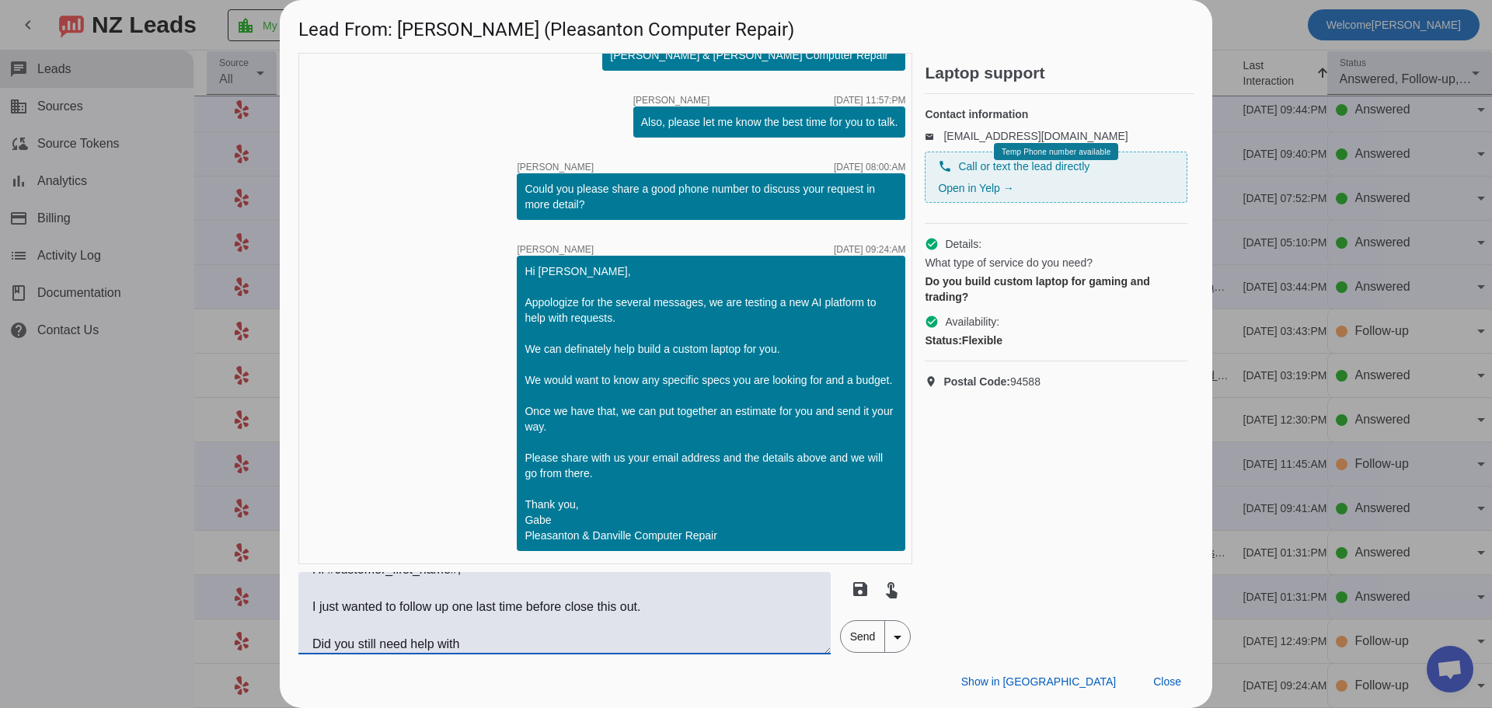
click at [556, 638] on textarea "Hi #customer_first_name#, I just wanted to follow up one last time before close…" at bounding box center [564, 613] width 532 height 82
type textarea "Hi #customer_first_name#, I just wanted to follow up one last time before close…"
click at [870, 638] on span "Send" at bounding box center [863, 636] width 44 height 31
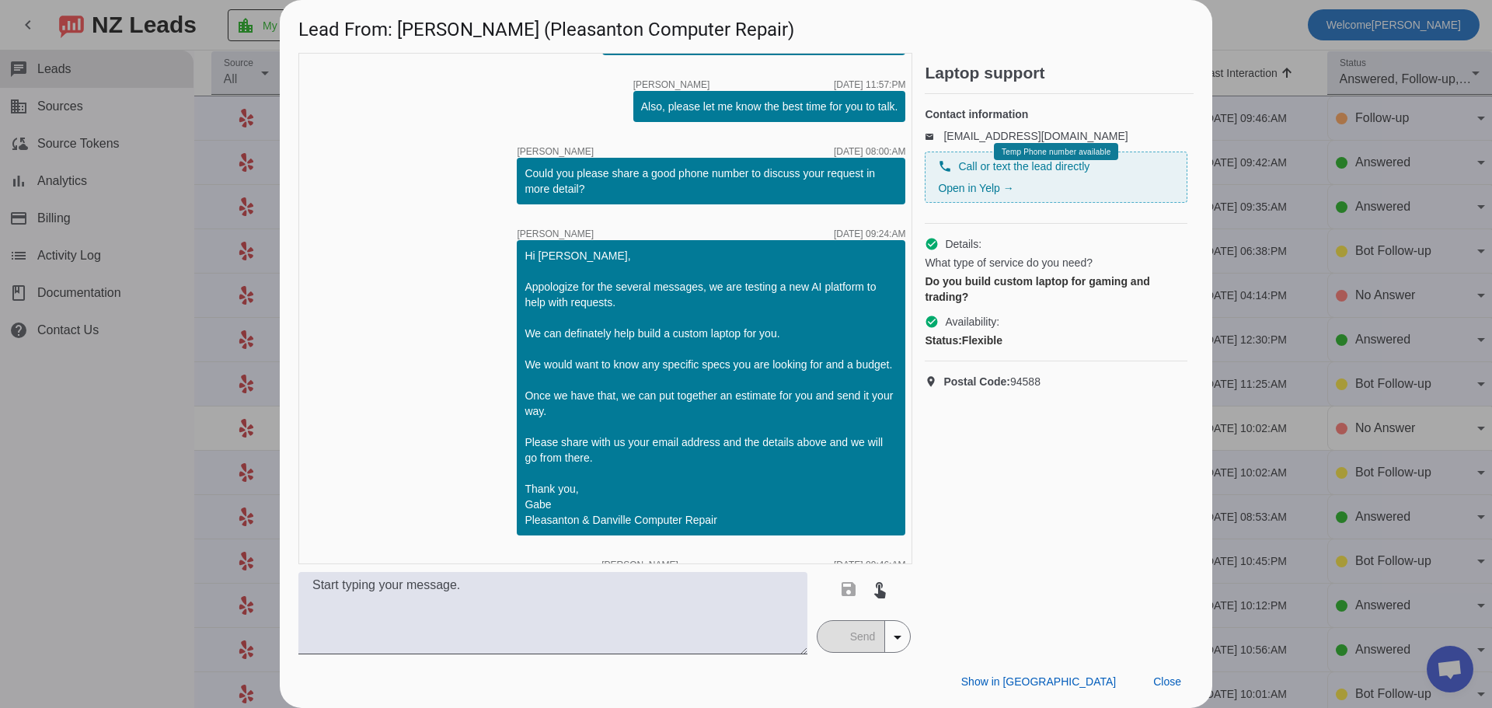
scroll to position [384, 0]
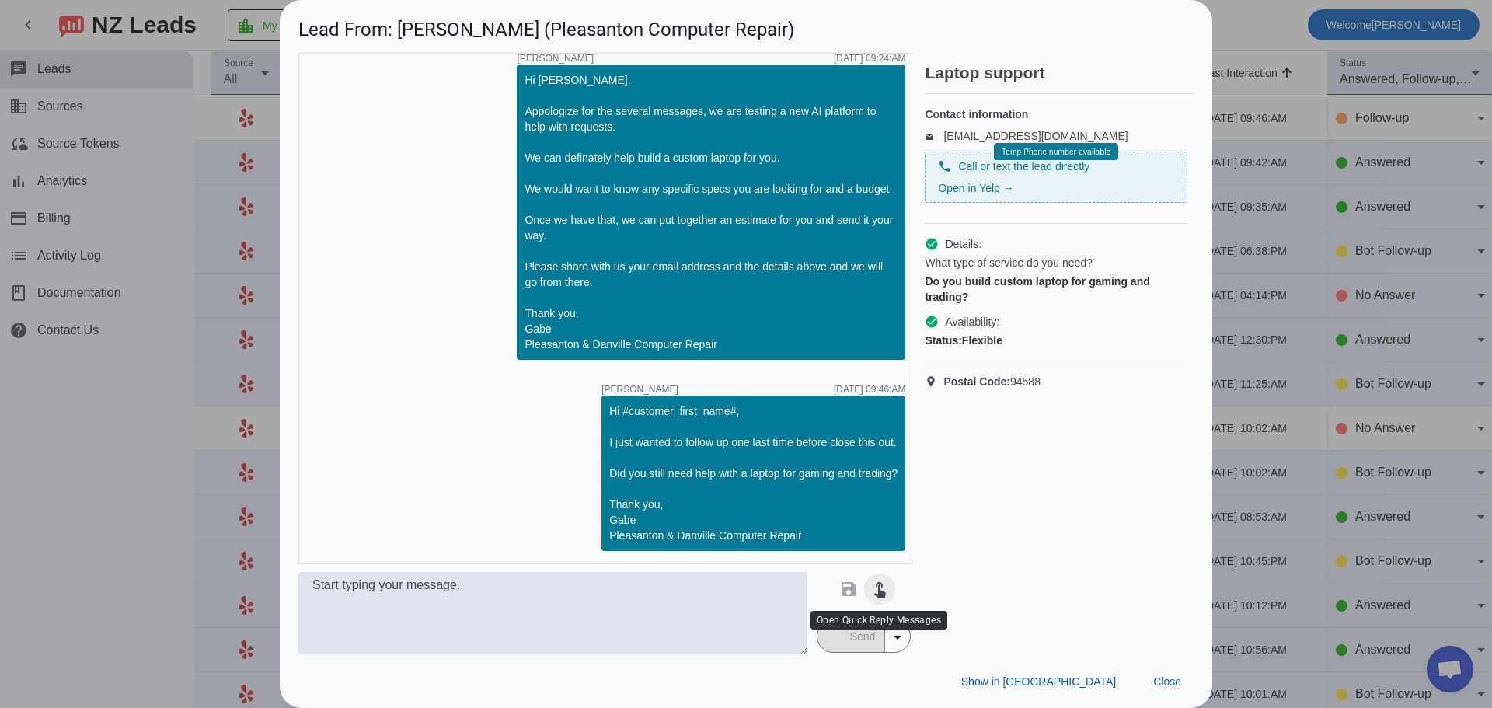
click at [881, 589] on mat-icon "touch_app" at bounding box center [879, 589] width 19 height 19
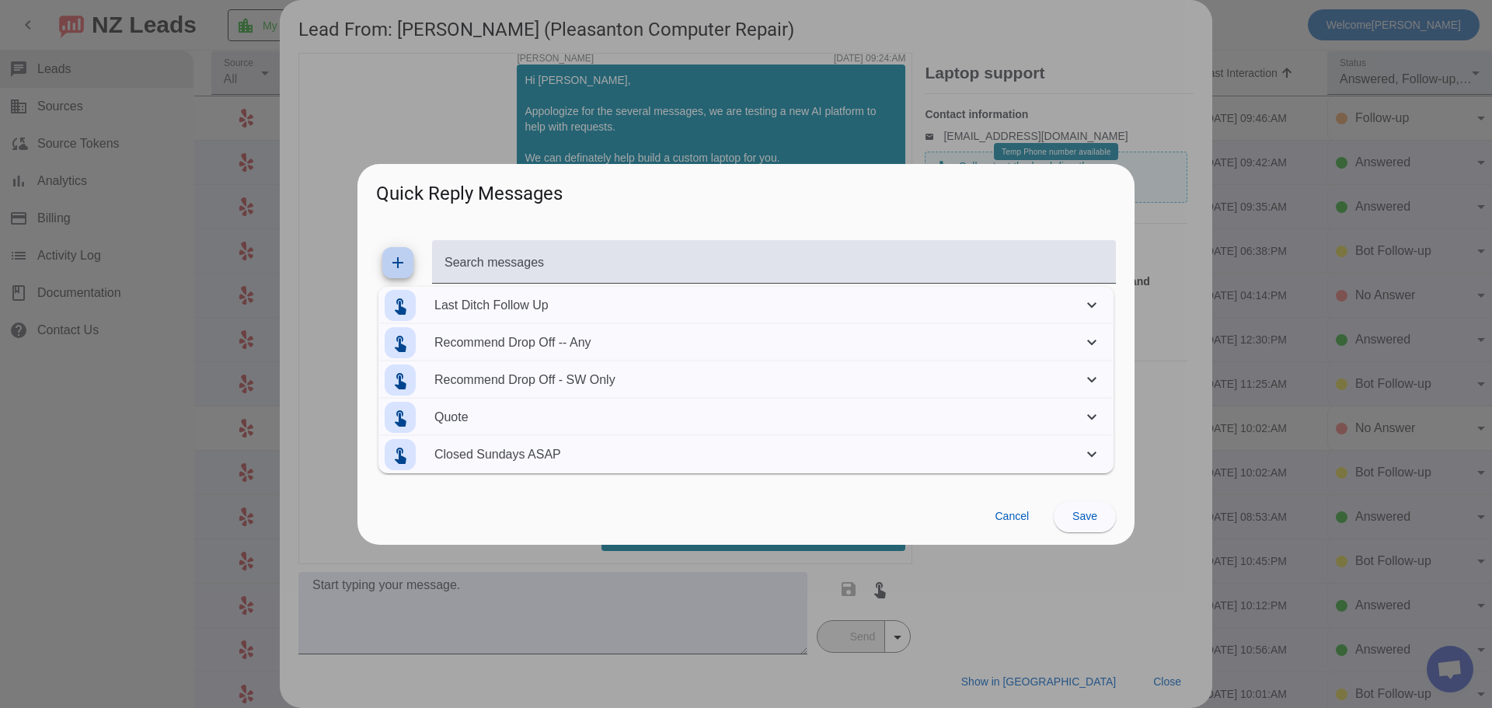
click at [445, 309] on mat-panel-description "Last Ditch Follow Up" at bounding box center [755, 306] width 642 height 44
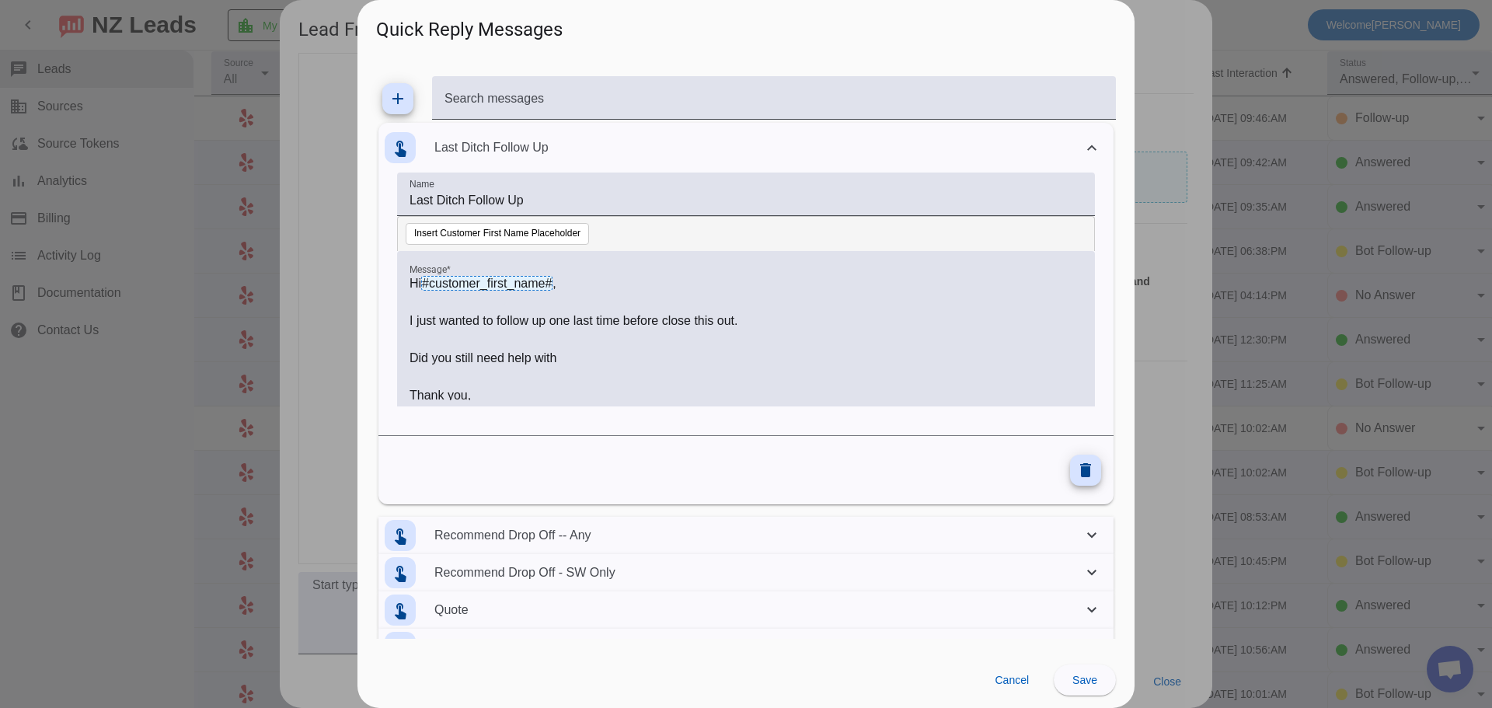
click at [576, 270] on div "Hi #customer_first_name# , I just wanted to follow up one last time before clos…" at bounding box center [746, 328] width 698 height 155
click at [575, 281] on p "Hi #customer_first_name# ," at bounding box center [746, 283] width 673 height 19
click at [1093, 679] on span "Save" at bounding box center [1085, 680] width 25 height 12
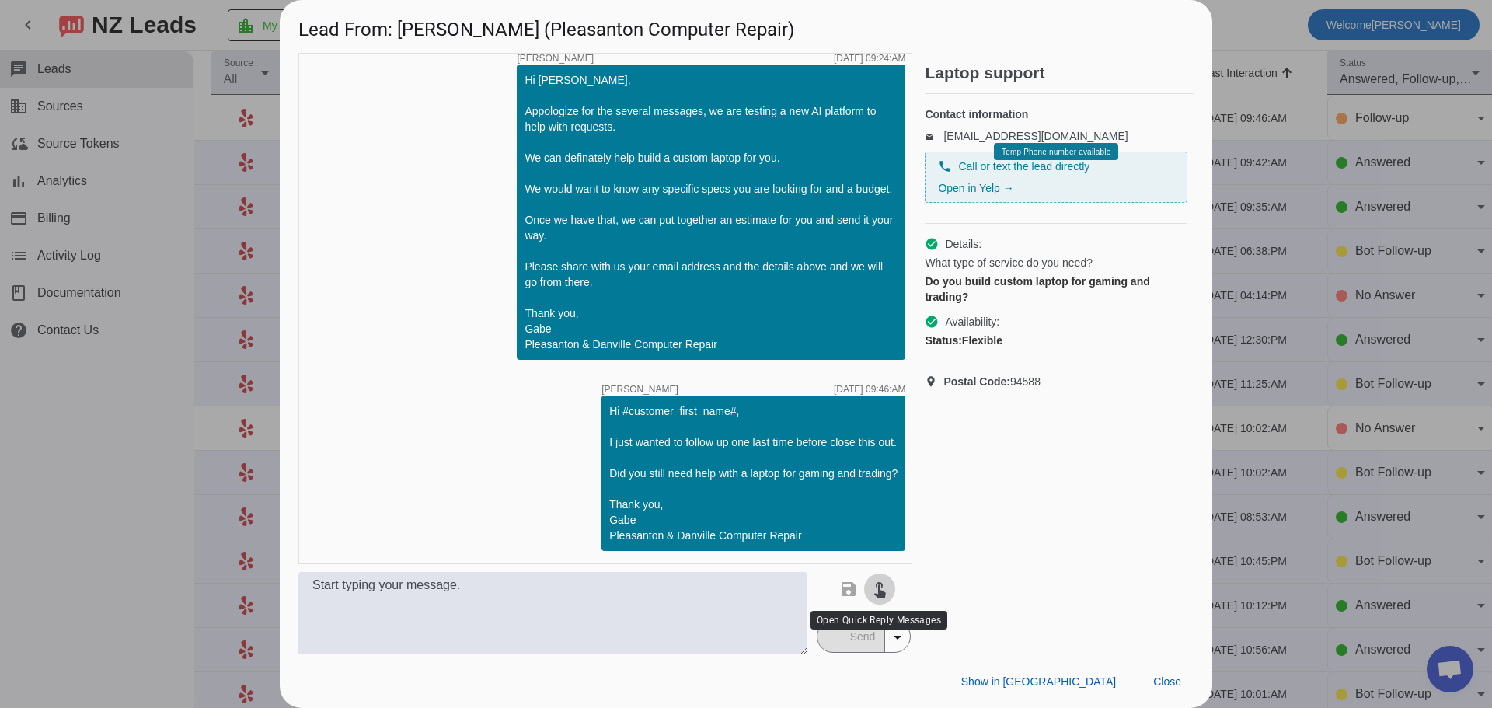
click at [888, 588] on mat-icon "touch_app" at bounding box center [879, 589] width 19 height 19
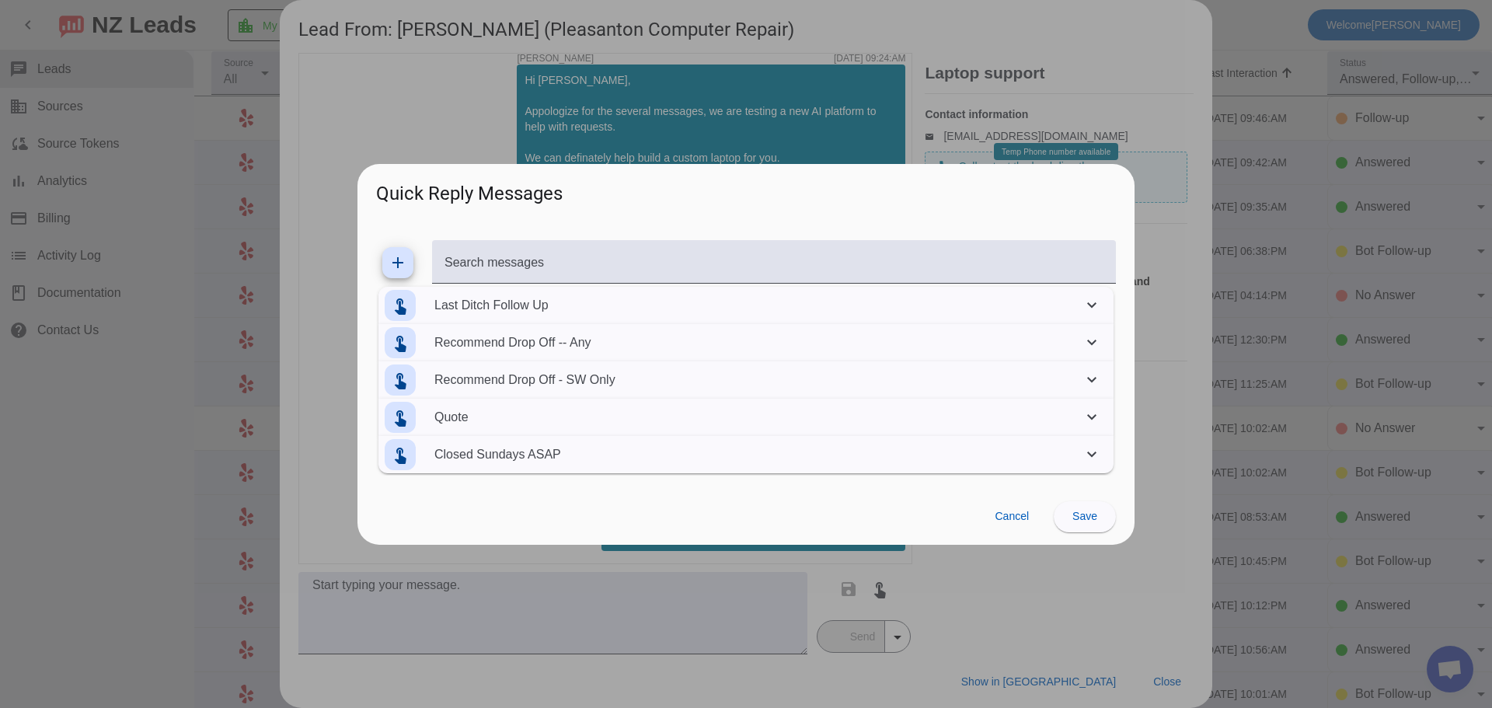
click at [501, 302] on mat-panel-description "Last Ditch Follow Up" at bounding box center [755, 306] width 642 height 44
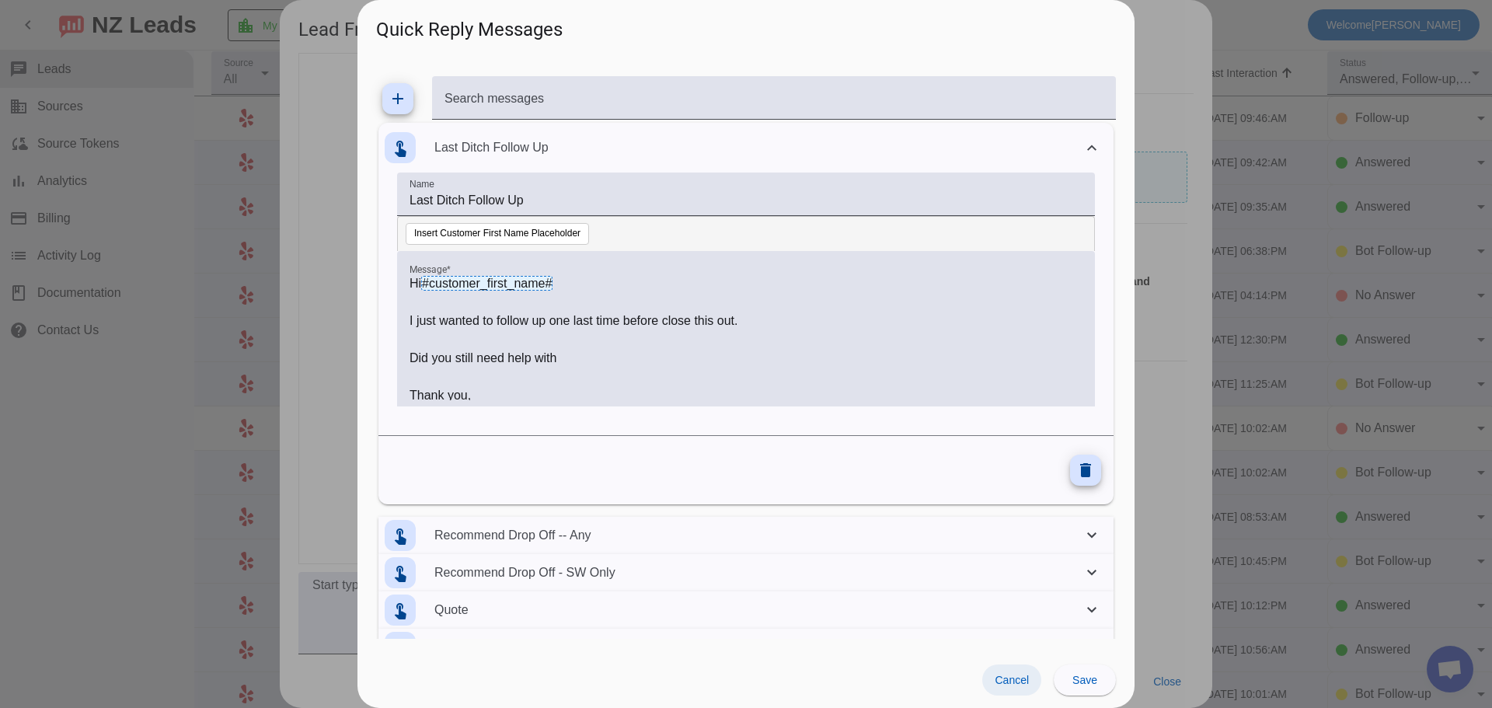
click at [1033, 682] on span at bounding box center [1011, 680] width 59 height 31
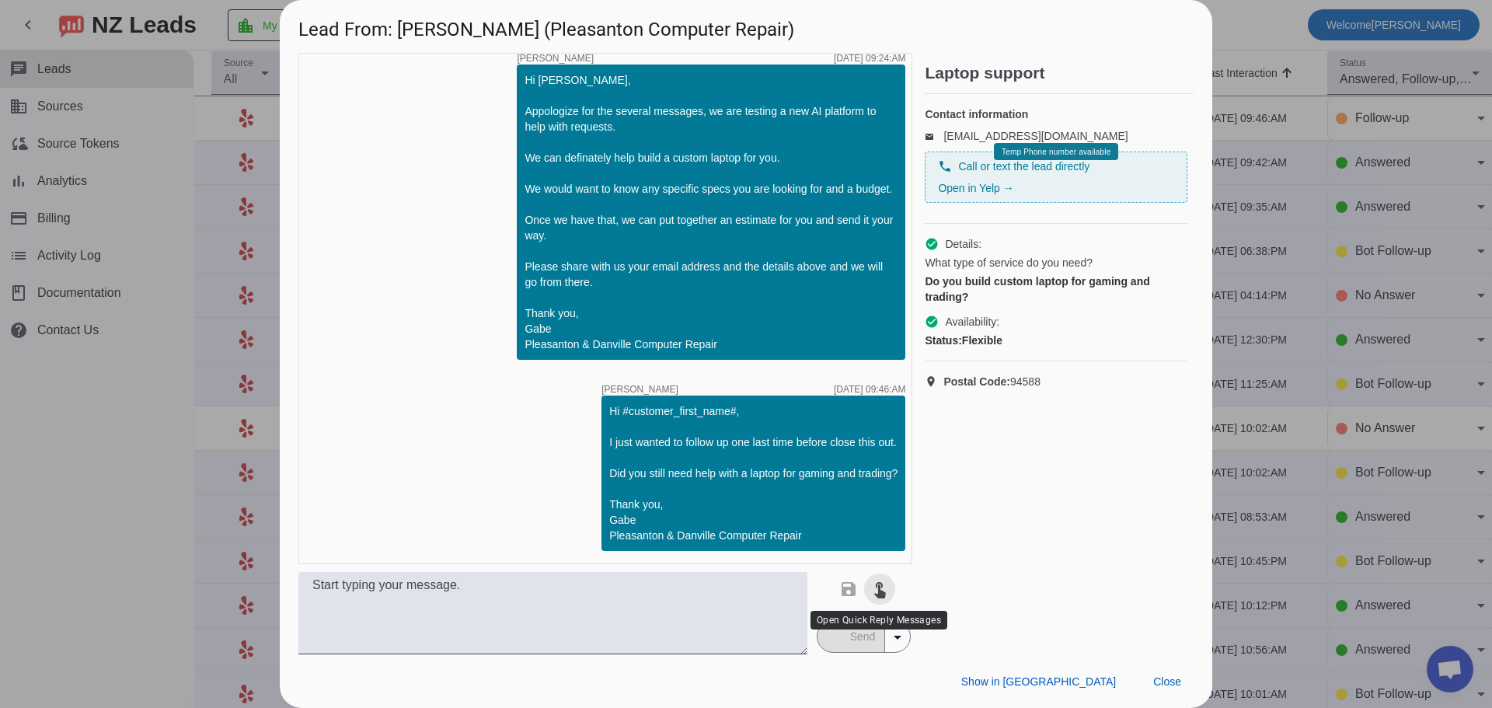
click at [882, 587] on mat-icon "touch_app" at bounding box center [879, 589] width 19 height 19
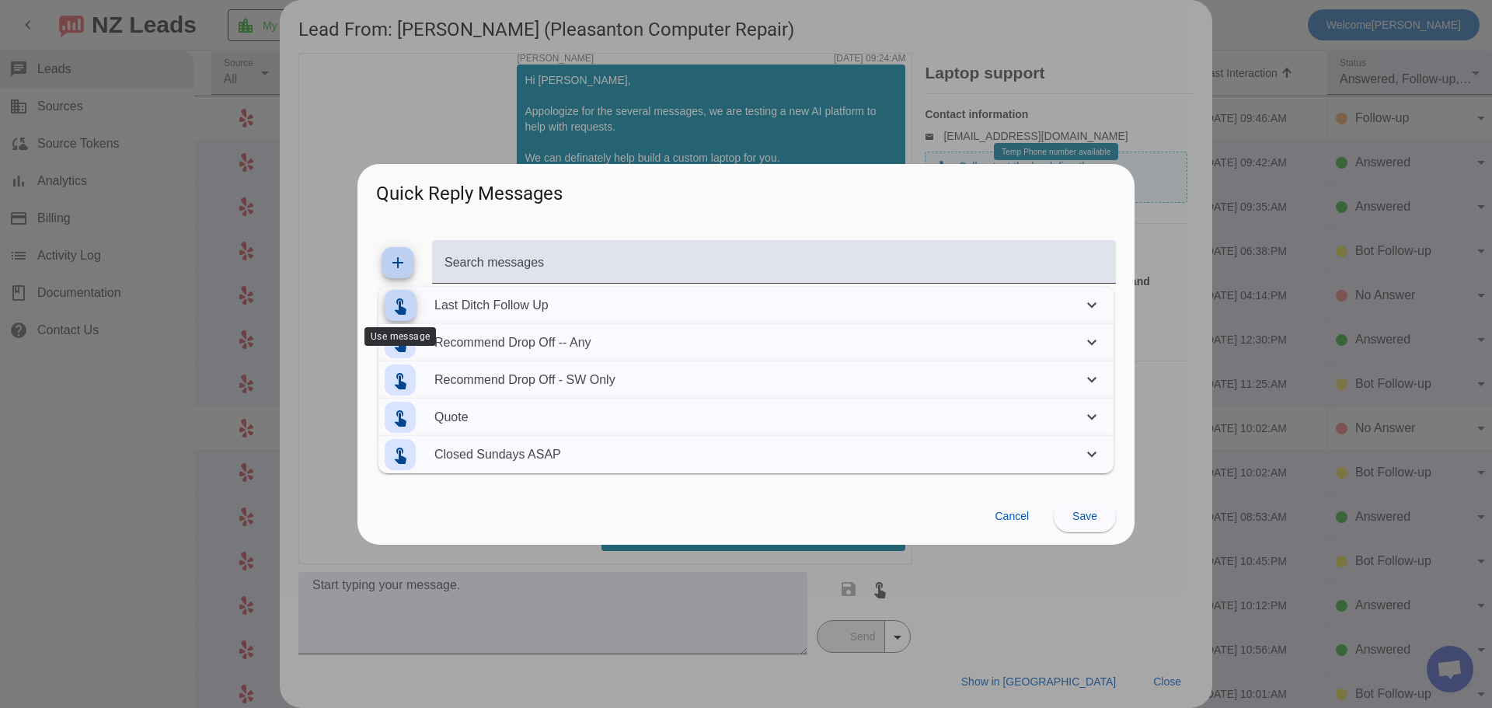
click at [393, 302] on mat-icon "touch_app" at bounding box center [400, 305] width 19 height 19
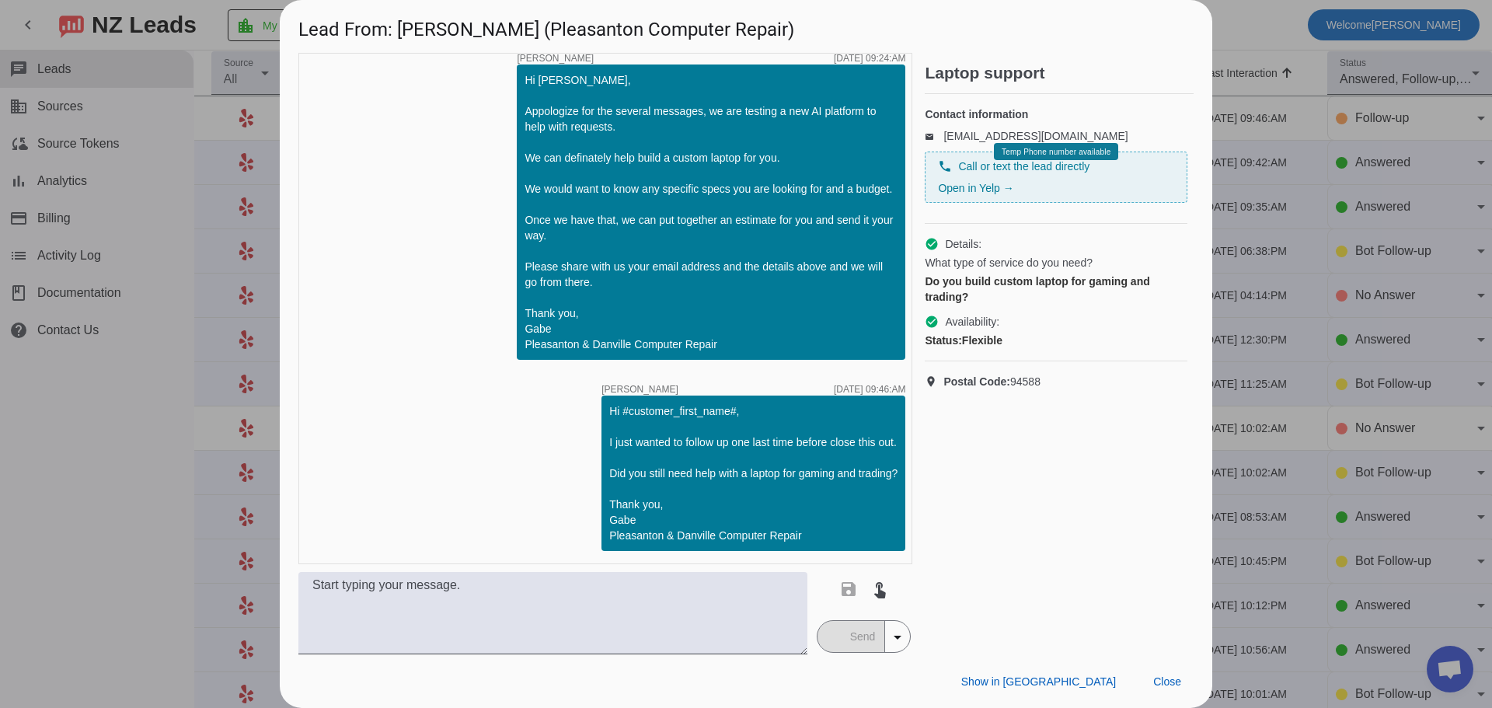
type textarea "Hi #customer_first_name# I just wanted to follow up one last time before close …"
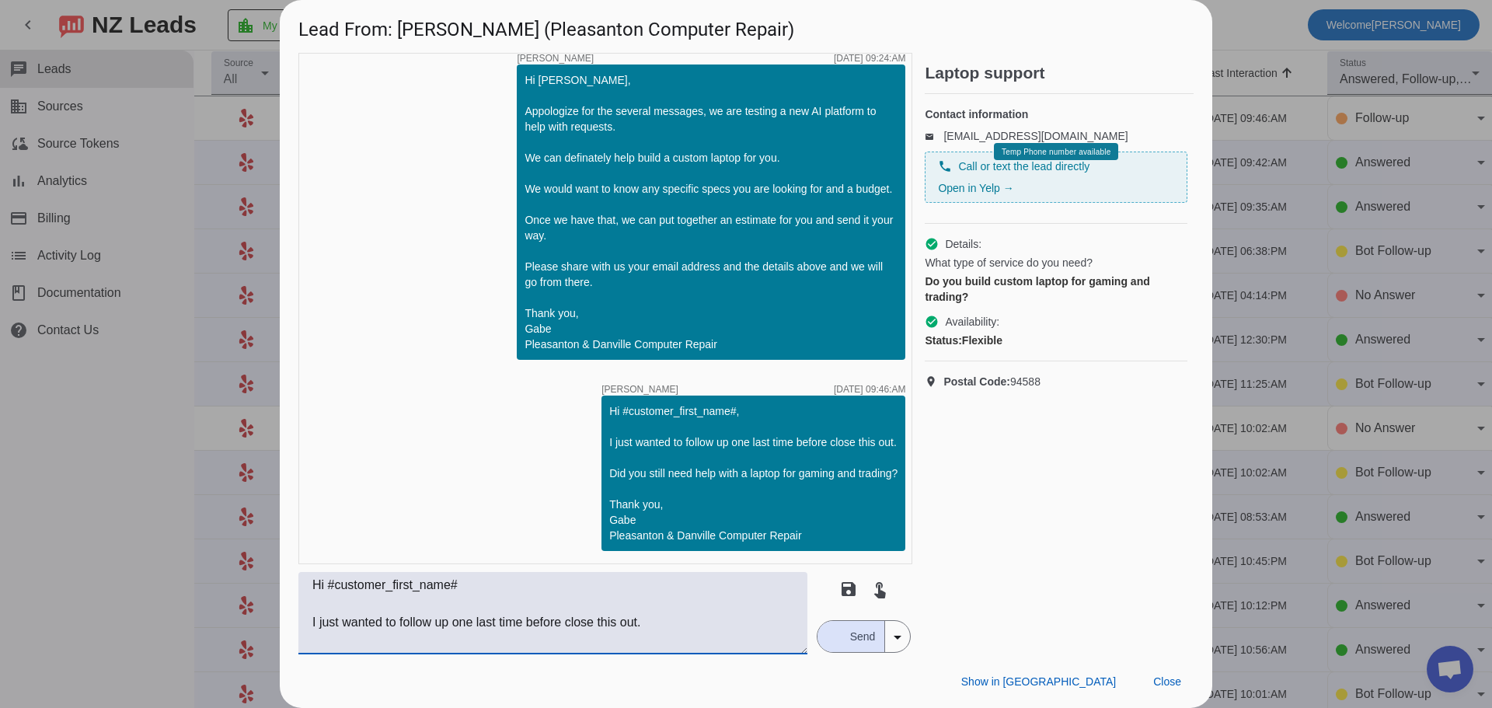
click at [508, 588] on textarea "Hi #customer_first_name# I just wanted to follow up one last time before close …" at bounding box center [552, 613] width 509 height 82
click at [1093, 684] on span "Show in [GEOGRAPHIC_DATA]" at bounding box center [1038, 681] width 155 height 12
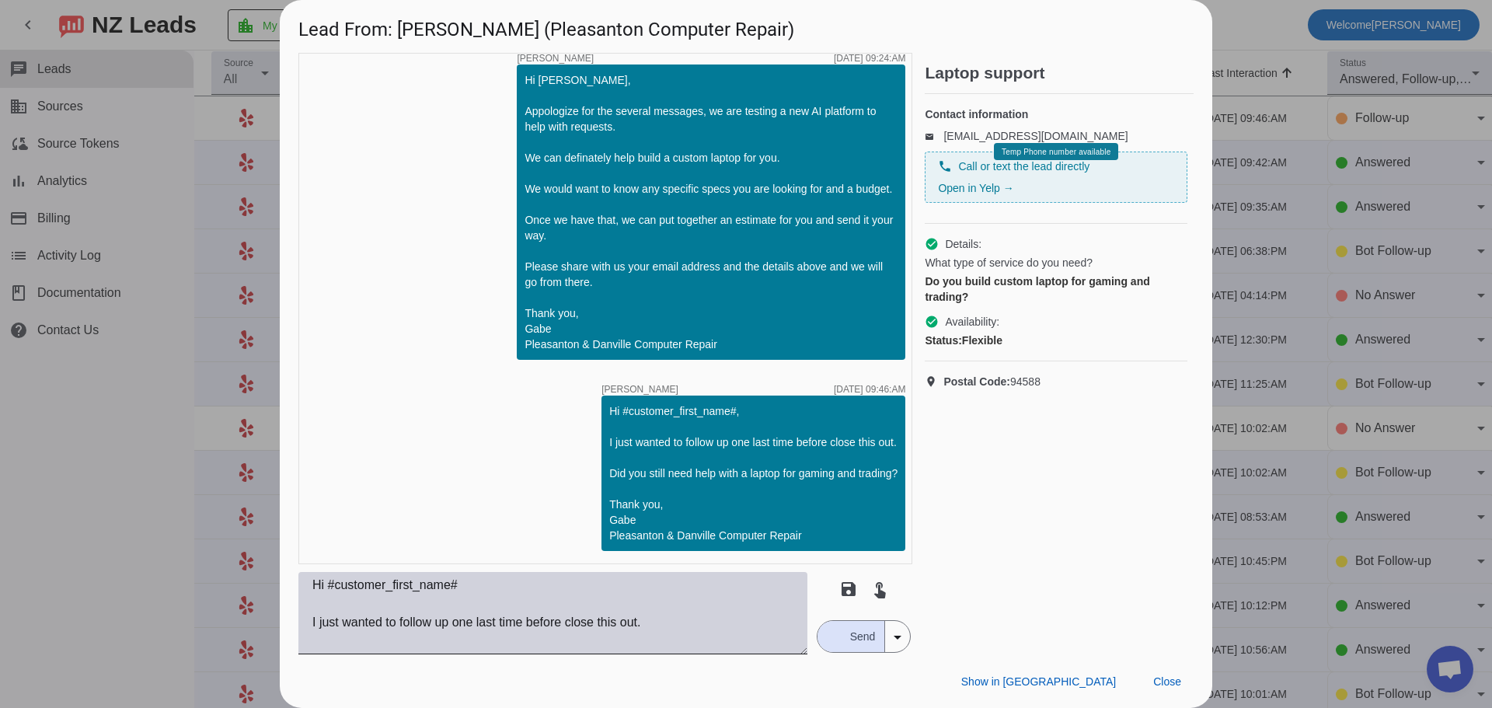
click at [722, 624] on textarea "Hi #customer_first_name# I just wanted to follow up one last time before close …" at bounding box center [552, 613] width 509 height 82
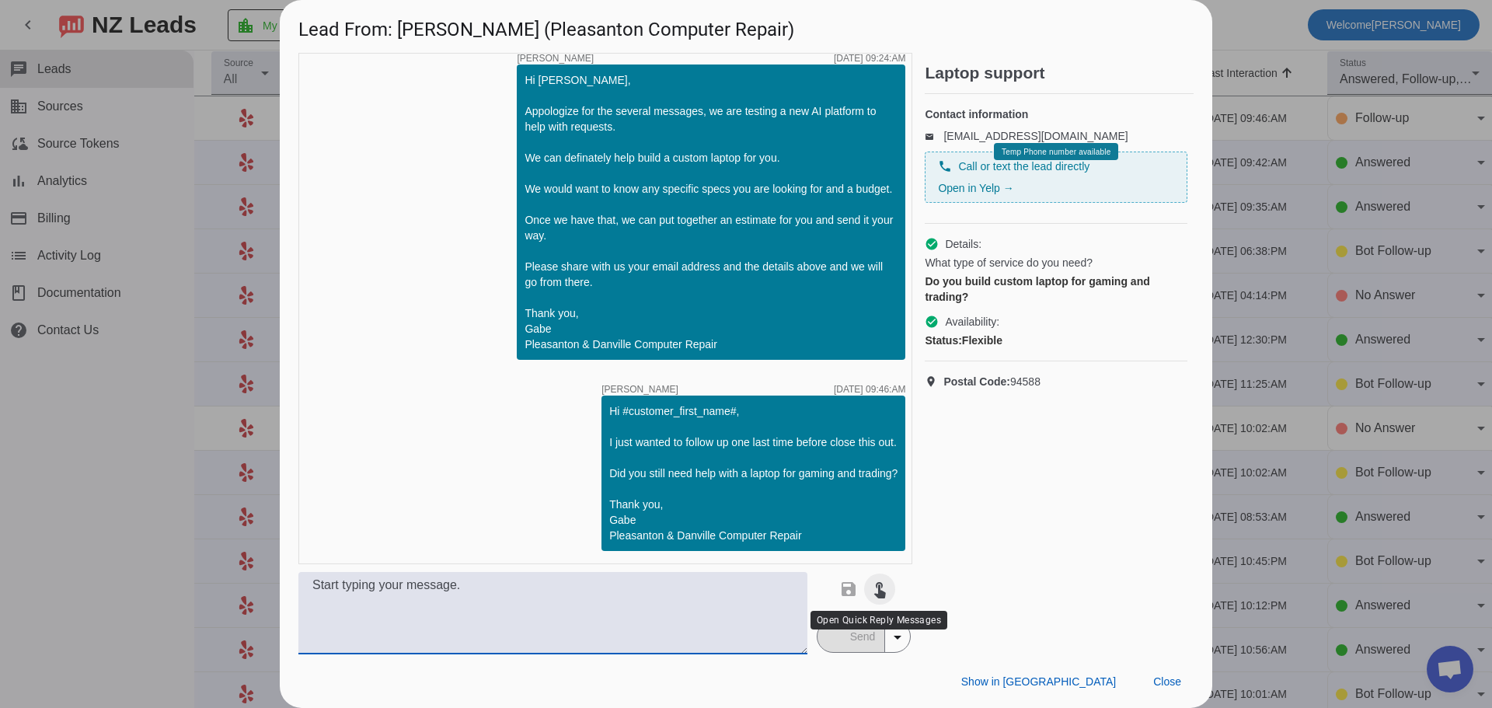
click at [875, 590] on mat-icon "touch_app" at bounding box center [879, 589] width 19 height 19
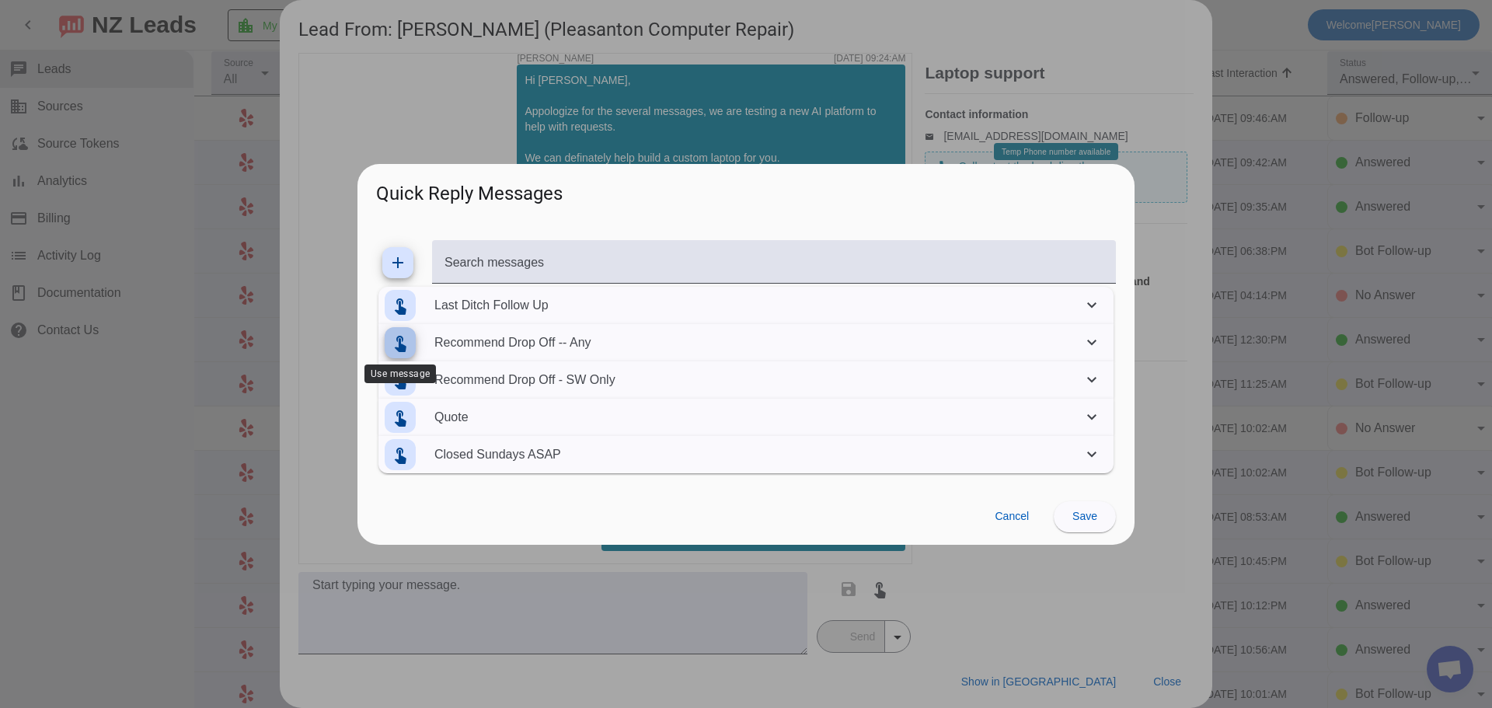
click at [397, 338] on mat-icon "touch_app" at bounding box center [400, 342] width 19 height 19
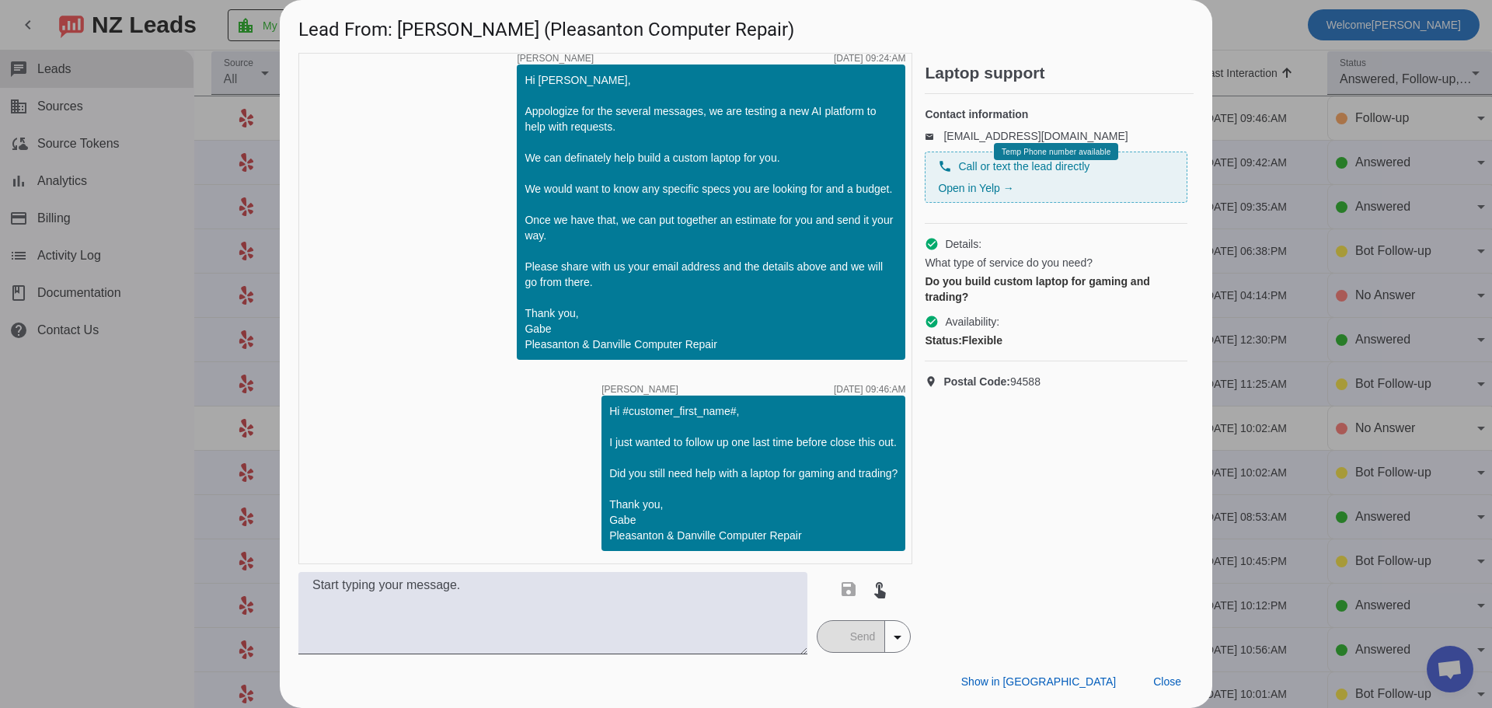
type textarea "Hi #customer_first_name# I would recommend bringing your device in for a techni…"
click at [1170, 680] on span "Close" at bounding box center [1167, 681] width 28 height 12
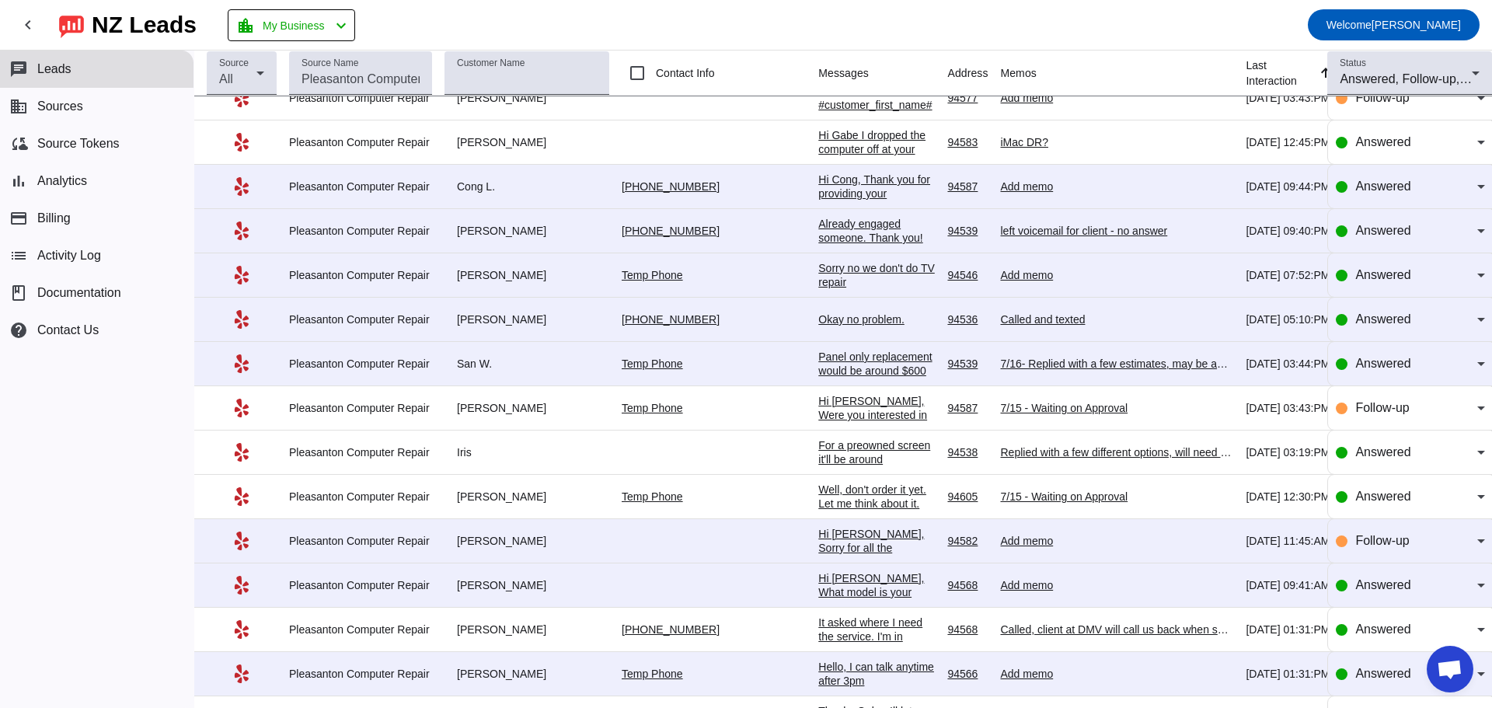
scroll to position [3919, 0]
